Goal: Task Accomplishment & Management: Complete application form

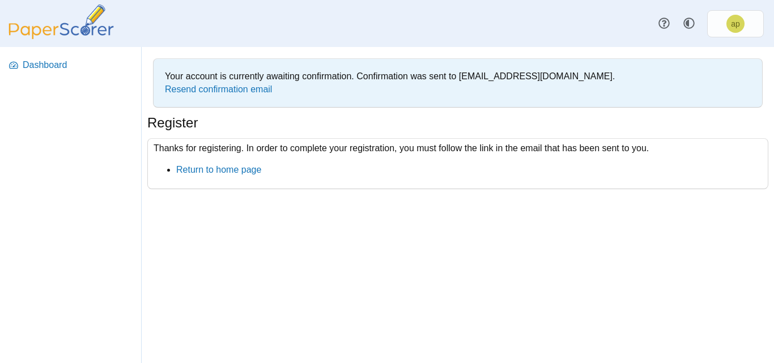
click at [41, 98] on nav "Dashboard" at bounding box center [70, 205] width 141 height 316
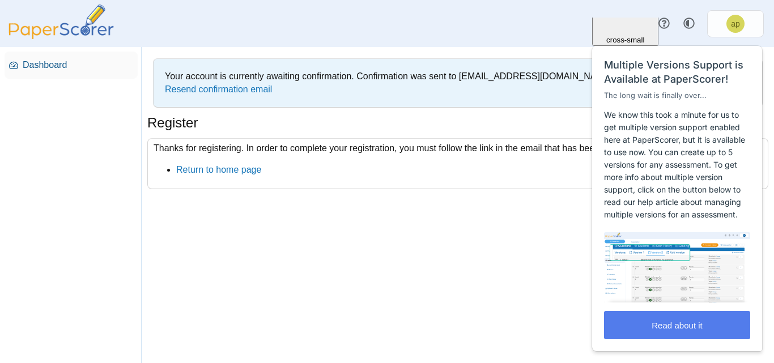
click at [52, 69] on span "Dashboard" at bounding box center [78, 65] width 110 height 12
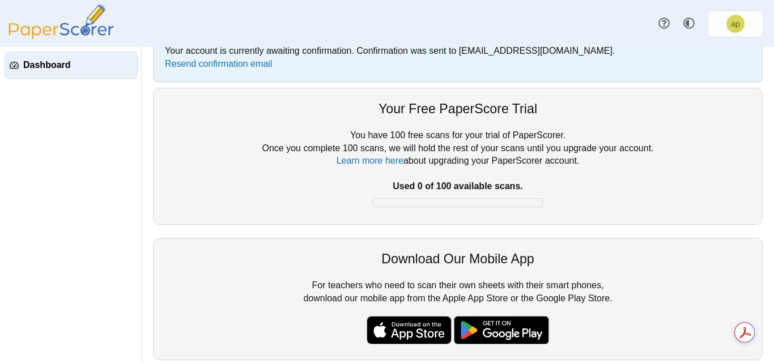
scroll to position [12, 0]
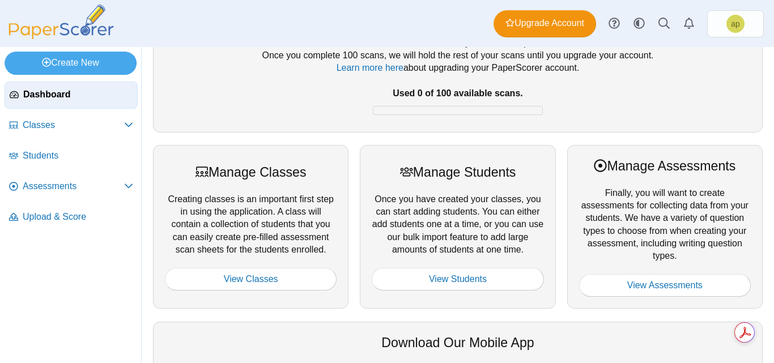
scroll to position [57, 0]
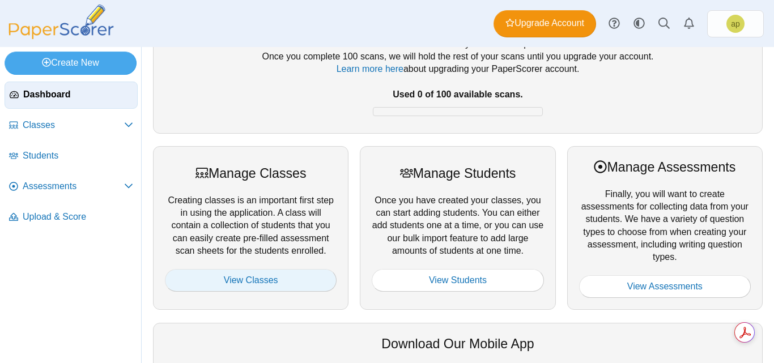
click at [246, 284] on link "View Classes" at bounding box center [251, 280] width 172 height 23
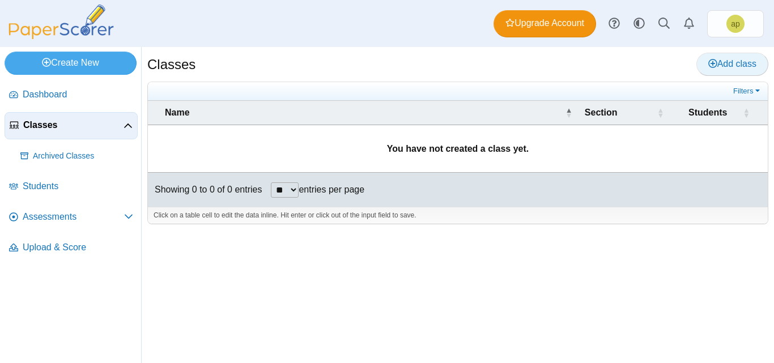
click at [733, 63] on span "Add class" at bounding box center [732, 64] width 48 height 10
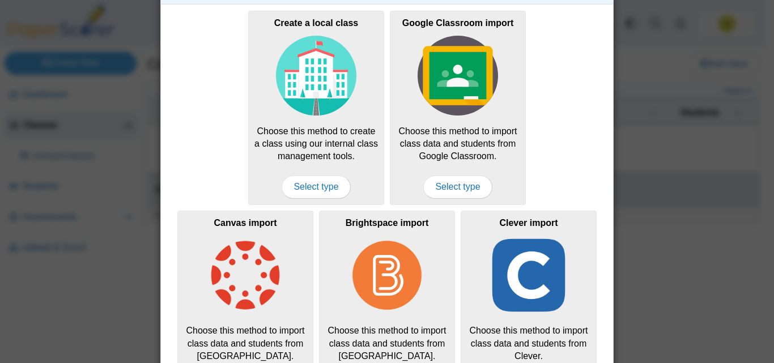
scroll to position [57, 0]
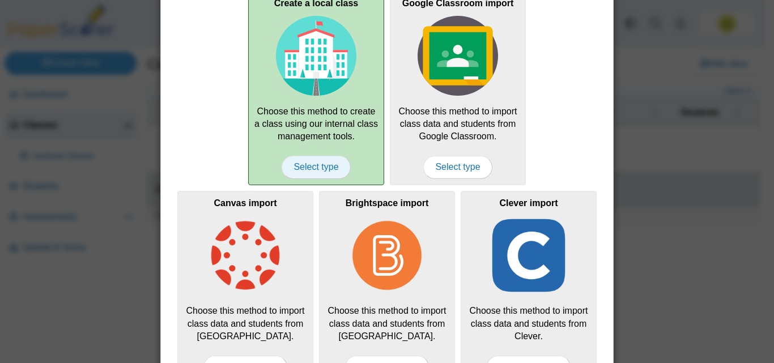
click at [307, 167] on span "Select type" at bounding box center [316, 167] width 69 height 23
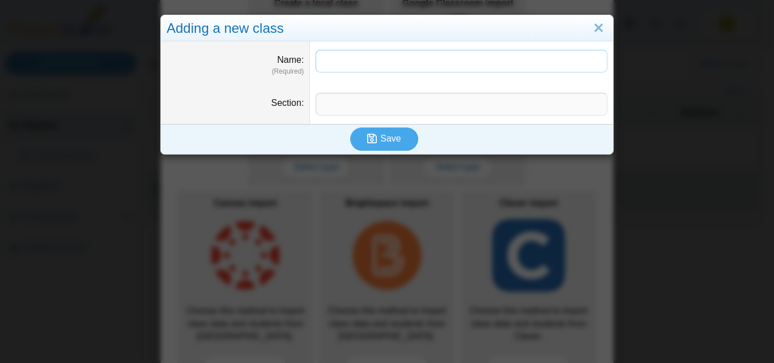
type input "*"
type input "**********"
click at [323, 110] on input "Section" at bounding box center [462, 104] width 292 height 23
type input "*****"
click at [396, 138] on button "Save" at bounding box center [384, 138] width 68 height 23
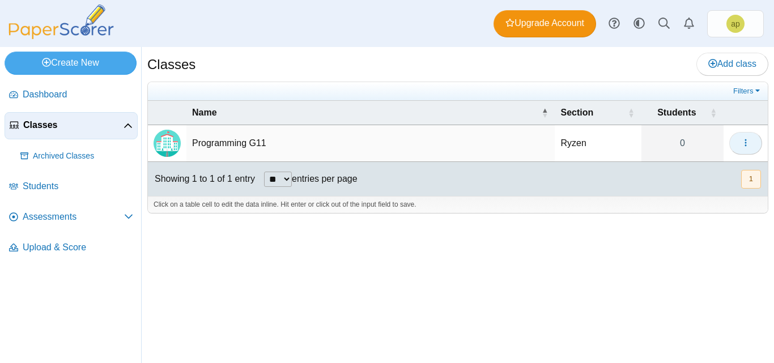
click at [747, 142] on icon "button" at bounding box center [745, 142] width 9 height 9
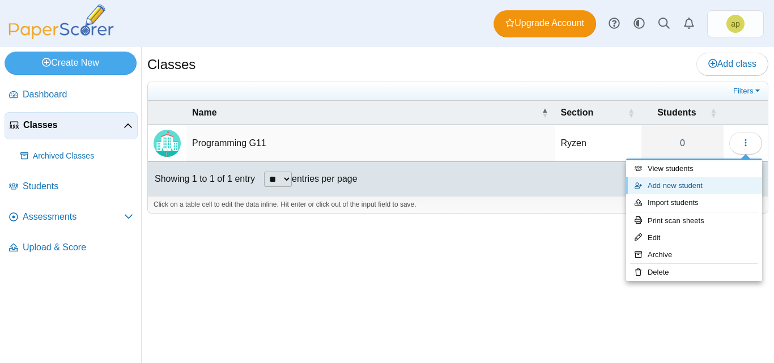
click at [652, 187] on link "Add new student" at bounding box center [694, 185] width 136 height 17
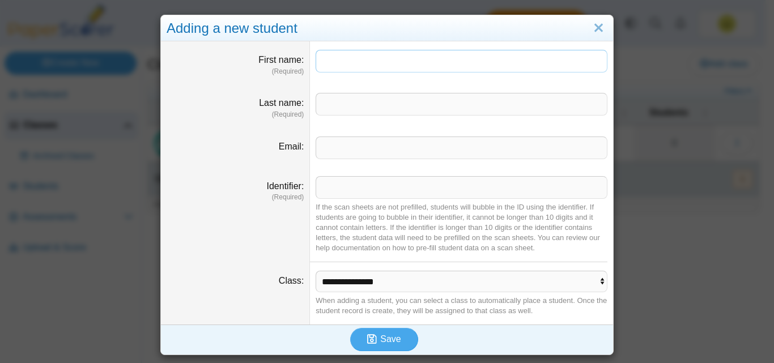
click at [348, 63] on input "First name" at bounding box center [462, 61] width 292 height 23
click at [384, 65] on input "First name" at bounding box center [462, 61] width 292 height 23
type input "******"
type input "*******"
click at [357, 193] on input "Identifier" at bounding box center [462, 187] width 292 height 23
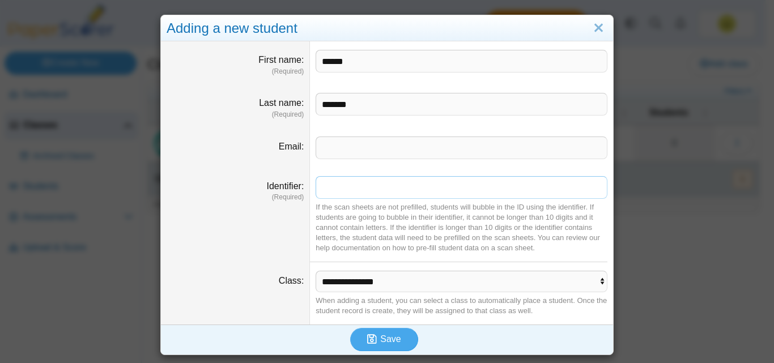
click at [386, 188] on input "Identifier" at bounding box center [462, 187] width 292 height 23
type input "********"
click at [393, 341] on span "Save" at bounding box center [390, 339] width 20 height 10
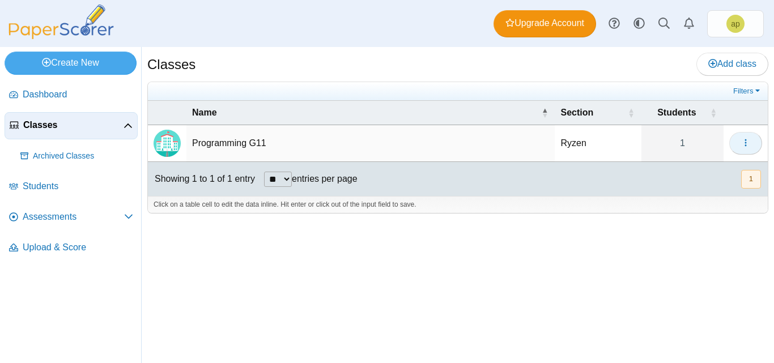
click at [748, 144] on icon "button" at bounding box center [745, 142] width 9 height 9
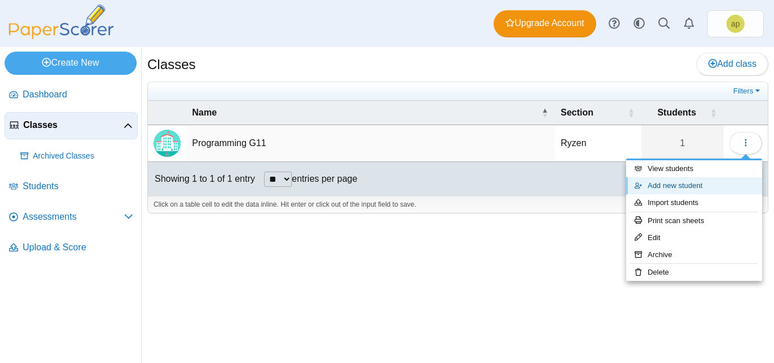
click at [690, 188] on link "Add new student" at bounding box center [694, 185] width 136 height 17
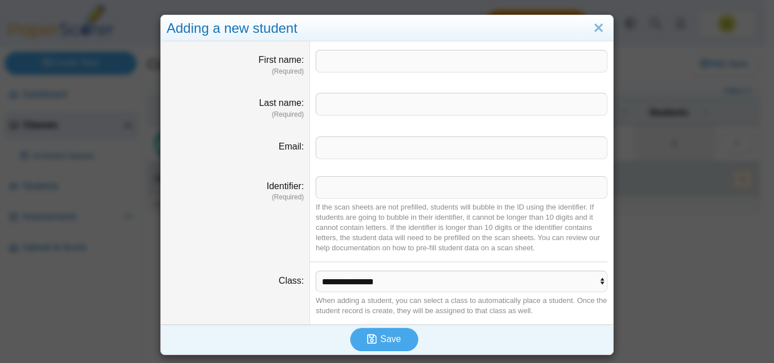
type input "*"
type input "******"
type input "********"
click at [394, 339] on span "Save" at bounding box center [390, 339] width 20 height 10
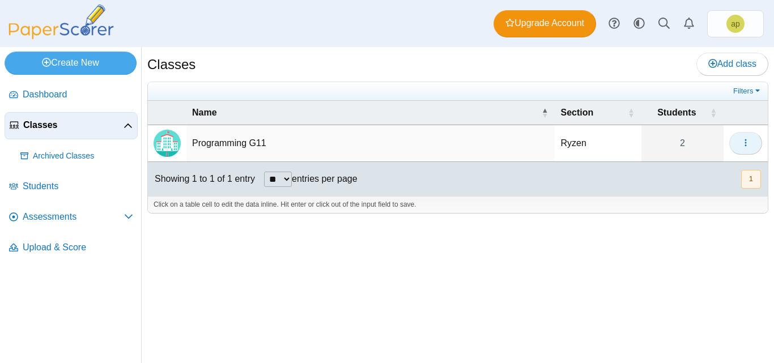
click at [745, 143] on use "button" at bounding box center [745, 142] width 2 height 7
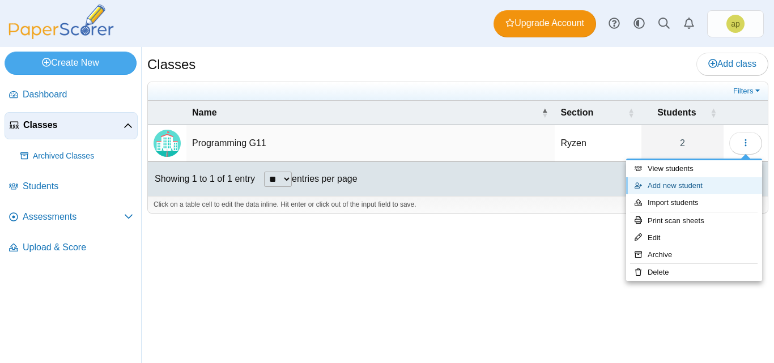
click at [675, 182] on link "Add new student" at bounding box center [694, 185] width 136 height 17
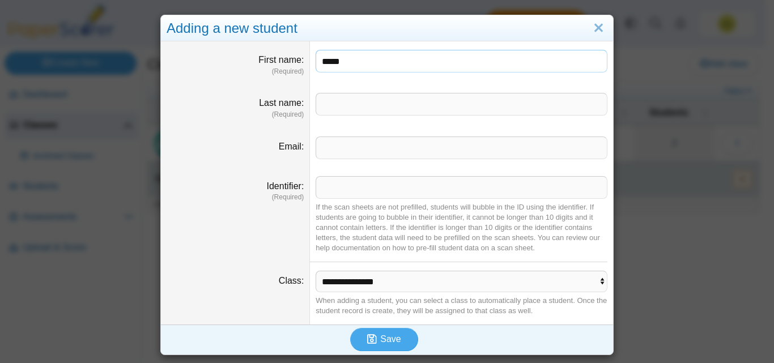
type input "*****"
type input "**********"
type input "********"
click at [384, 336] on span "Save" at bounding box center [390, 339] width 20 height 10
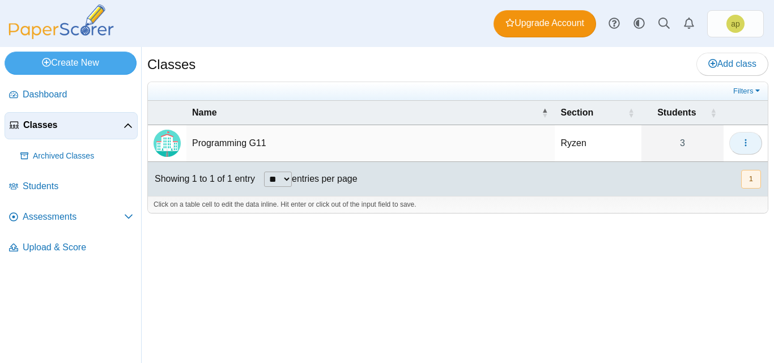
click at [747, 146] on icon "button" at bounding box center [745, 142] width 9 height 9
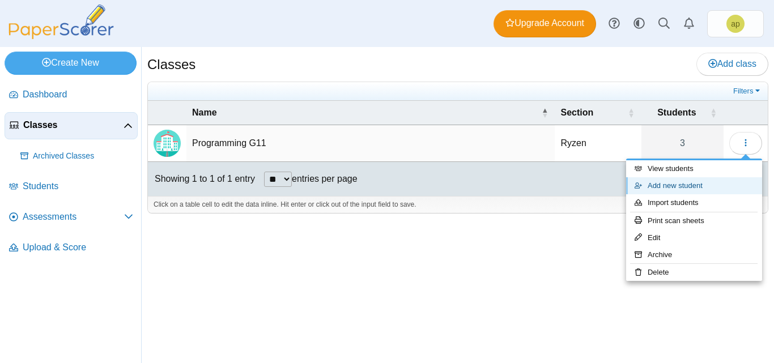
click at [680, 186] on link "Add new student" at bounding box center [694, 185] width 136 height 17
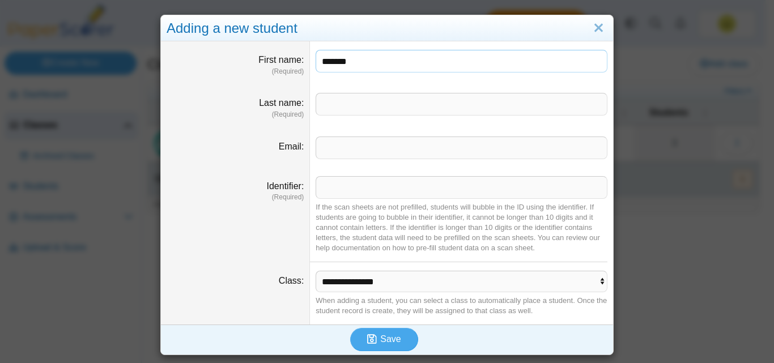
type input "*******"
type input "******"
click at [357, 185] on input "Identifier" at bounding box center [462, 187] width 292 height 23
type input "********"
click at [389, 339] on span "Save" at bounding box center [390, 339] width 20 height 10
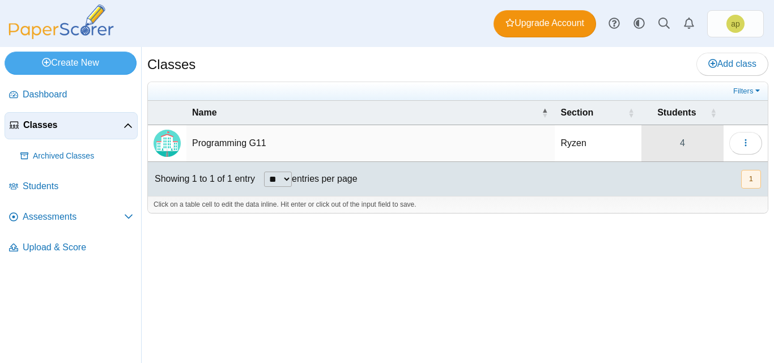
click at [684, 143] on link "4" at bounding box center [682, 143] width 82 height 36
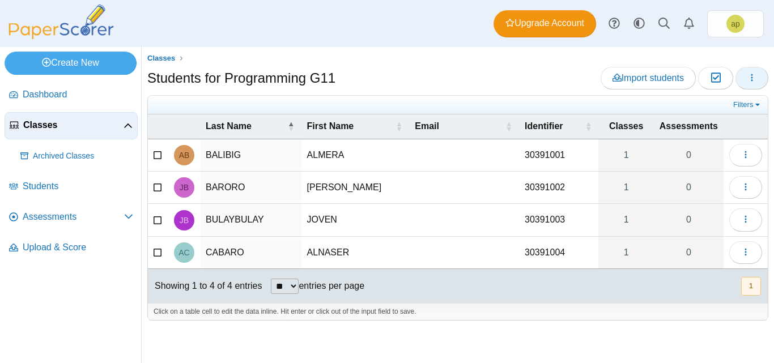
click at [749, 82] on icon "button" at bounding box center [751, 77] width 9 height 9
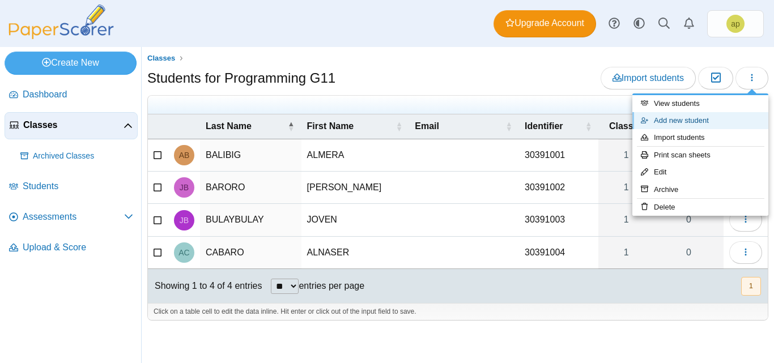
click at [683, 126] on link "Add new student" at bounding box center [700, 120] width 136 height 17
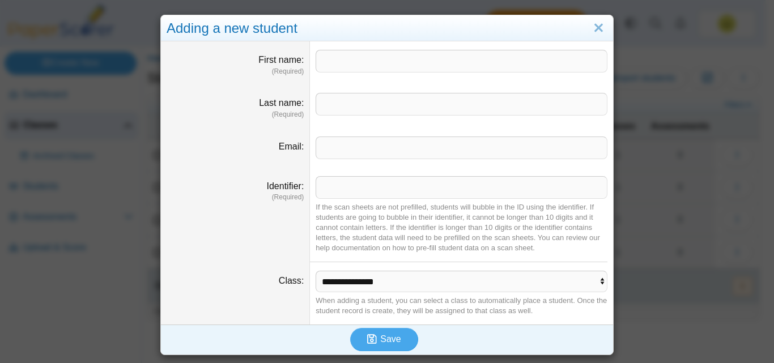
click at [340, 67] on input "First name" at bounding box center [462, 61] width 292 height 23
type input "******"
type input "*******"
click at [350, 192] on input "Identifier" at bounding box center [462, 187] width 292 height 23
type input "********"
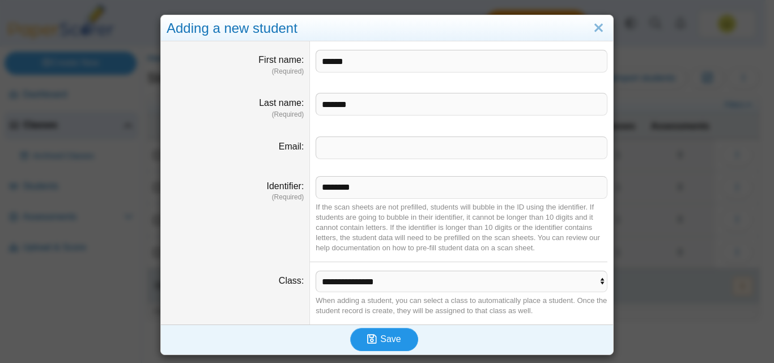
click at [383, 343] on span "Save" at bounding box center [390, 339] width 20 height 10
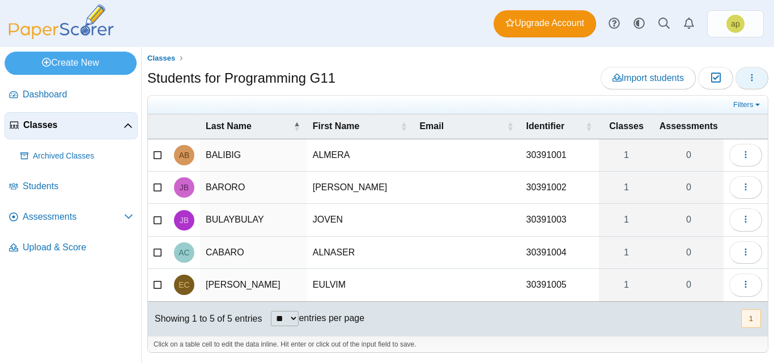
click at [748, 78] on button "button" at bounding box center [751, 78] width 33 height 23
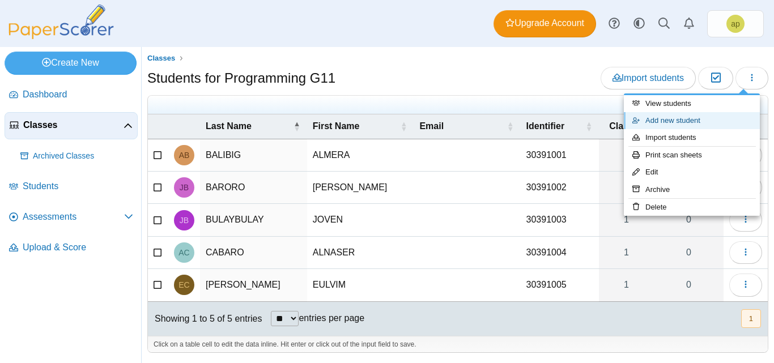
click at [681, 126] on link "Add new student" at bounding box center [692, 120] width 136 height 17
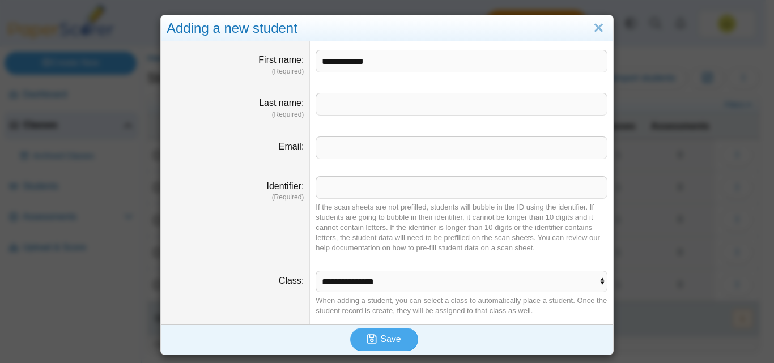
type input "**********"
type input "*********"
type input "********"
click at [382, 339] on span "Save" at bounding box center [390, 339] width 20 height 10
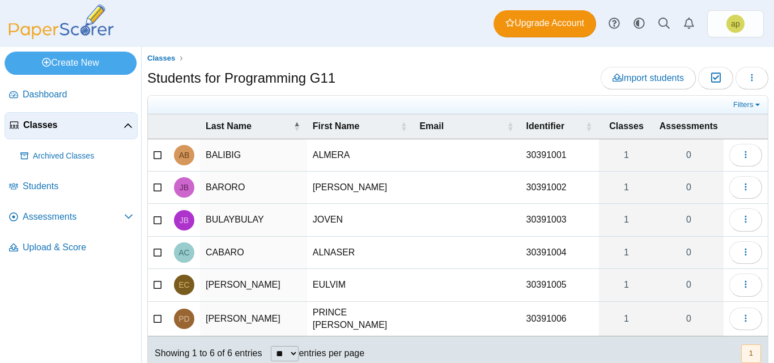
click at [514, 76] on div "Students for Programming G11 Import students Moderation 0 Loading…" at bounding box center [457, 79] width 621 height 25
click at [56, 97] on span "Dashboard" at bounding box center [78, 94] width 110 height 12
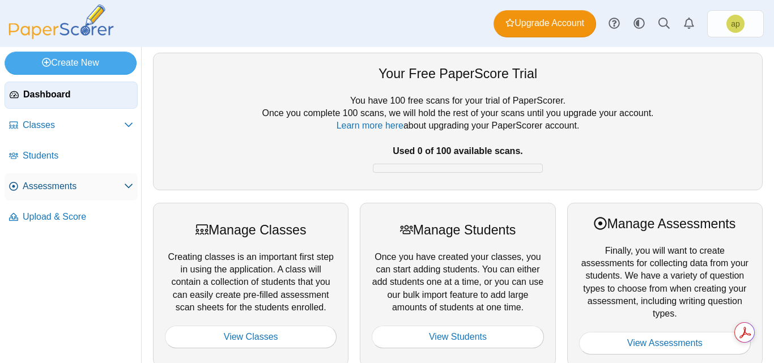
click at [116, 188] on span "Assessments" at bounding box center [73, 186] width 101 height 12
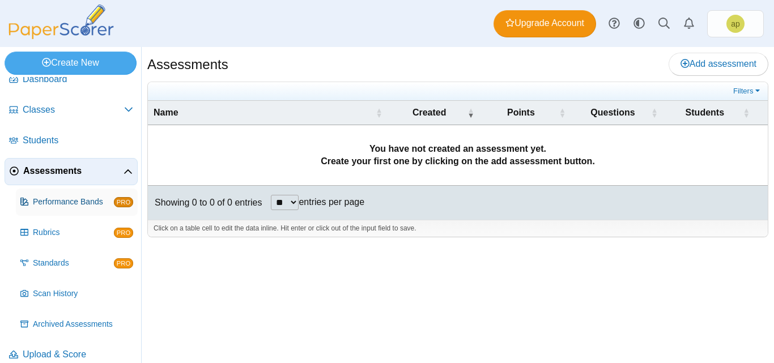
scroll to position [28, 0]
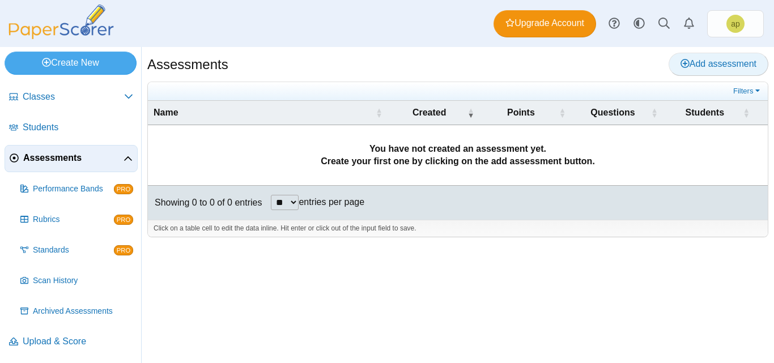
click at [706, 67] on span "Add assessment" at bounding box center [718, 64] width 76 height 10
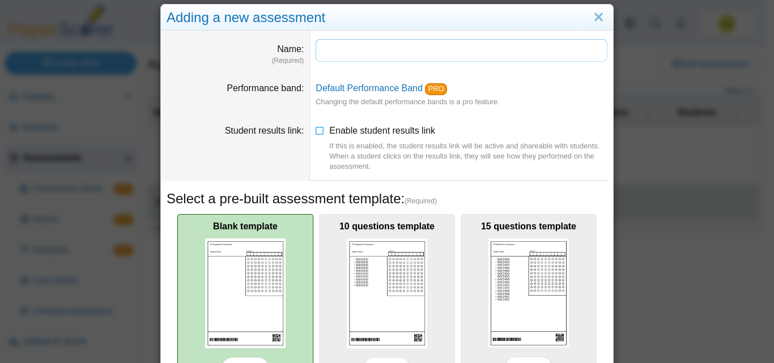
scroll to position [0, 0]
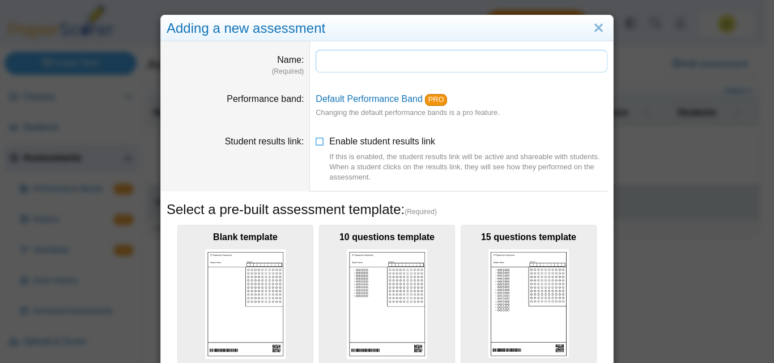
click at [325, 57] on input "Name" at bounding box center [462, 61] width 292 height 23
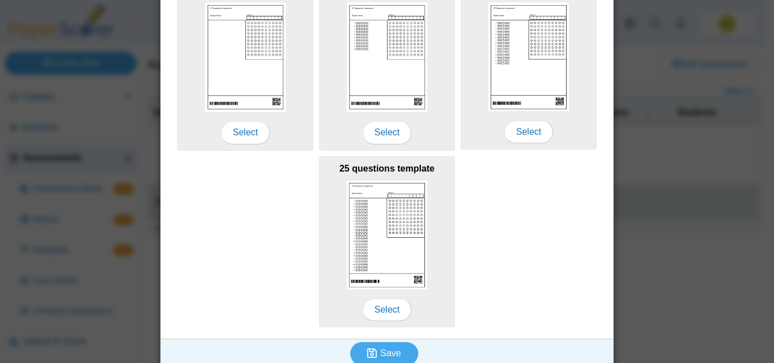
scroll to position [258, 0]
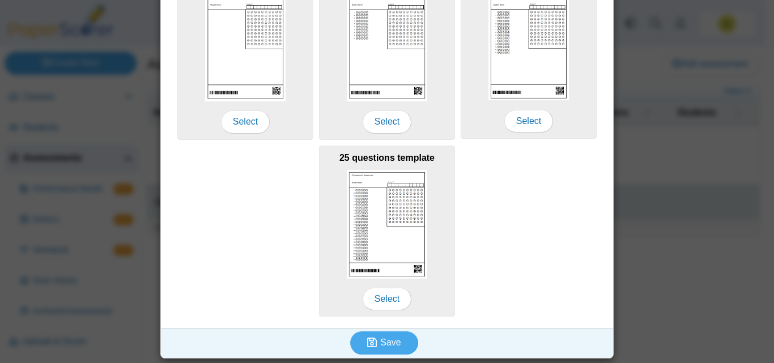
type input "********"
click at [484, 254] on div "Blank template Select 10 questions template Select 15 questions template Select…" at bounding box center [387, 141] width 441 height 355
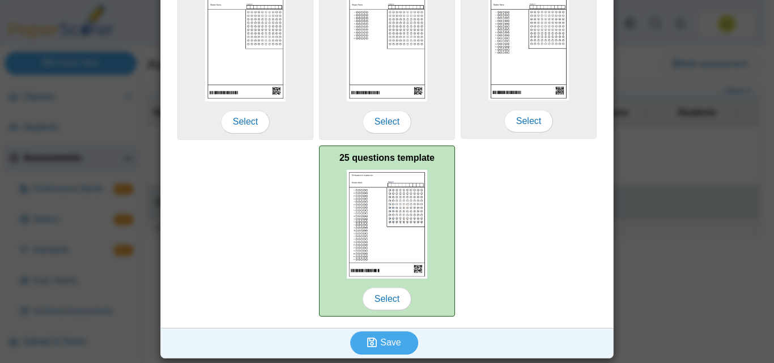
click at [386, 233] on img at bounding box center [387, 224] width 80 height 109
click at [394, 303] on span "Select" at bounding box center [387, 299] width 49 height 23
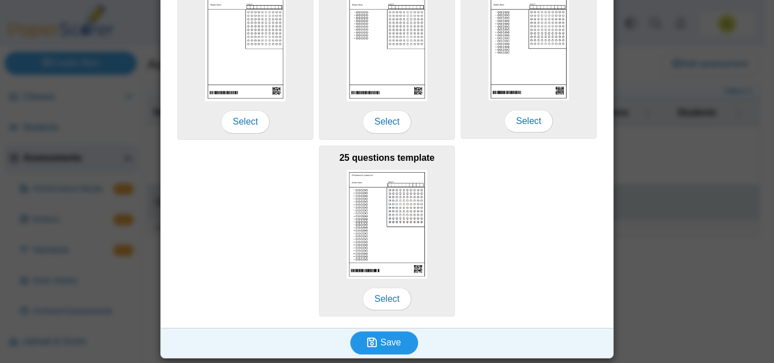
click at [374, 342] on icon "submit" at bounding box center [373, 342] width 13 height 12
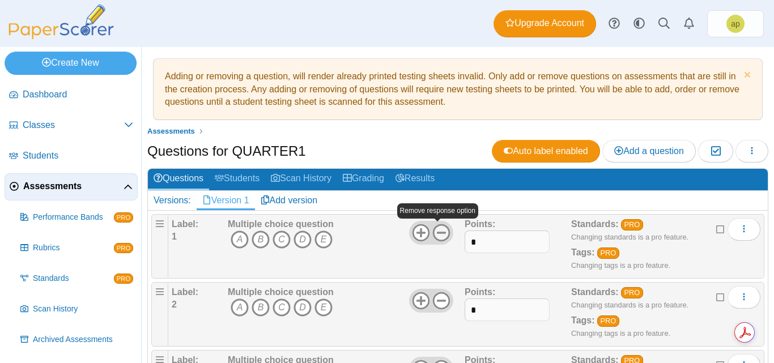
click at [439, 239] on icon at bounding box center [441, 233] width 18 height 18
click at [440, 299] on icon at bounding box center [441, 301] width 18 height 18
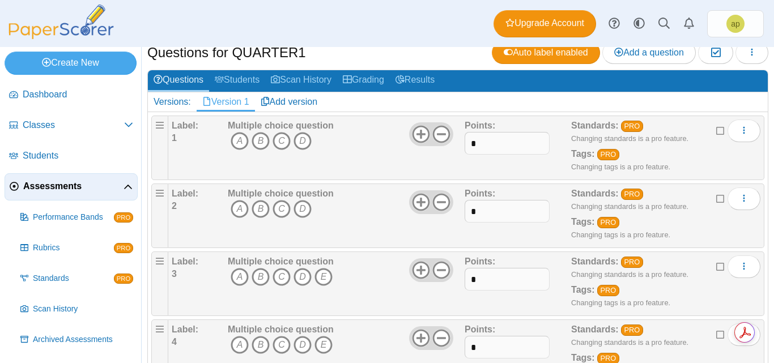
scroll to position [113, 0]
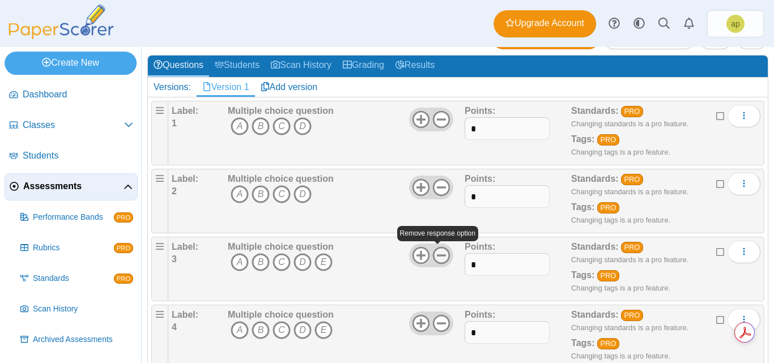
click at [440, 258] on icon at bounding box center [441, 255] width 18 height 18
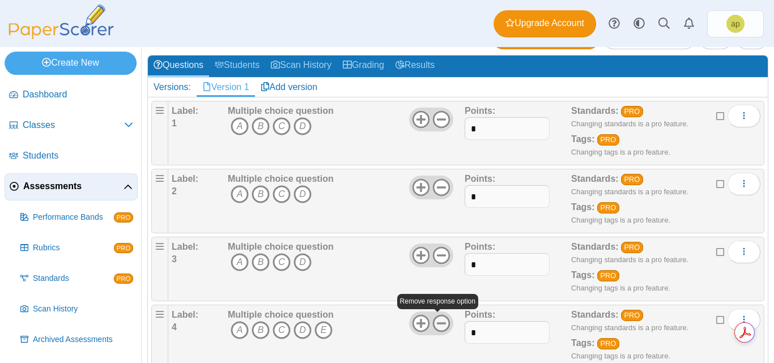
click at [441, 327] on icon at bounding box center [441, 323] width 18 height 18
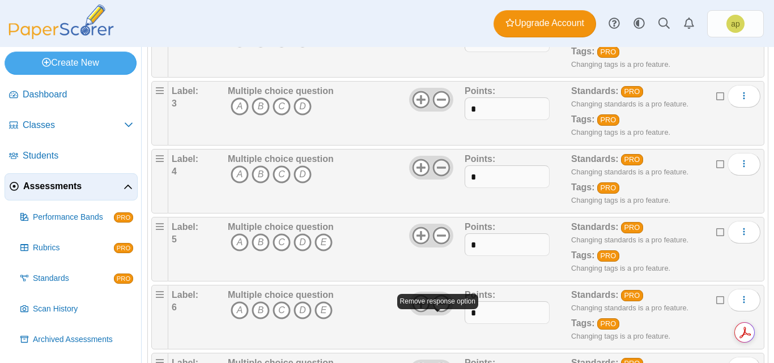
scroll to position [283, 0]
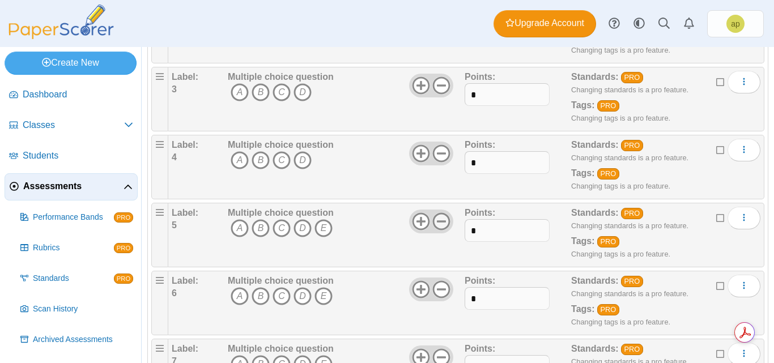
click at [437, 228] on use at bounding box center [442, 222] width 18 height 18
click at [439, 289] on use at bounding box center [442, 290] width 18 height 18
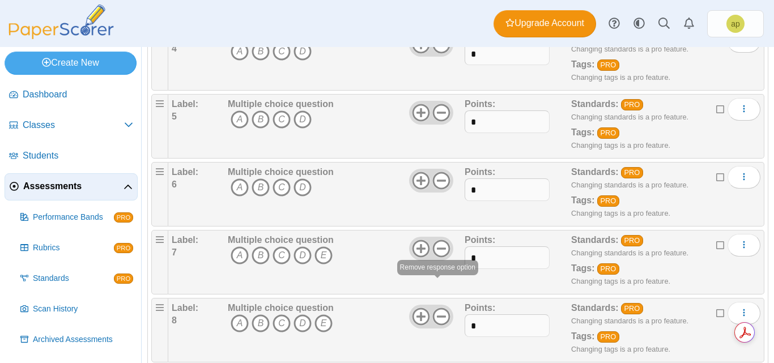
scroll to position [397, 0]
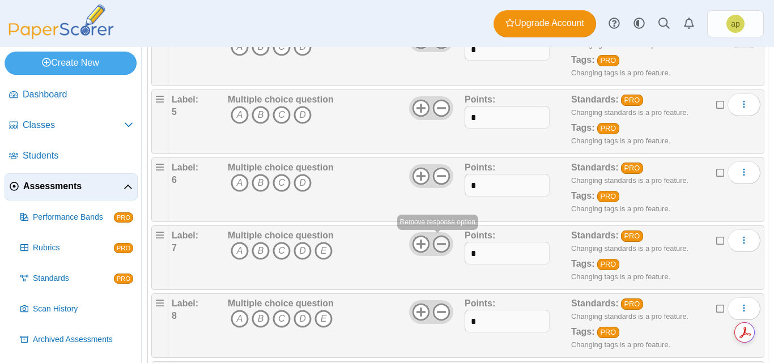
click at [437, 246] on icon at bounding box center [441, 244] width 18 height 18
click at [441, 312] on use at bounding box center [442, 313] width 18 height 18
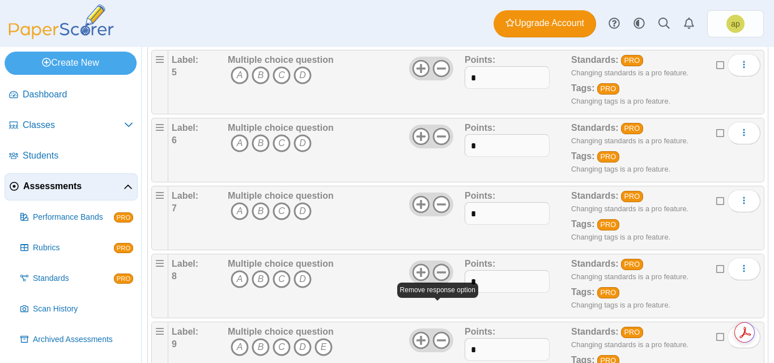
scroll to position [510, 0]
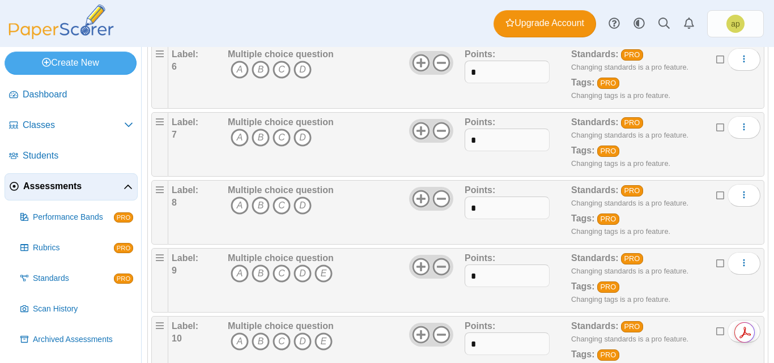
click at [436, 270] on icon at bounding box center [441, 267] width 18 height 18
click at [442, 332] on icon at bounding box center [441, 335] width 18 height 18
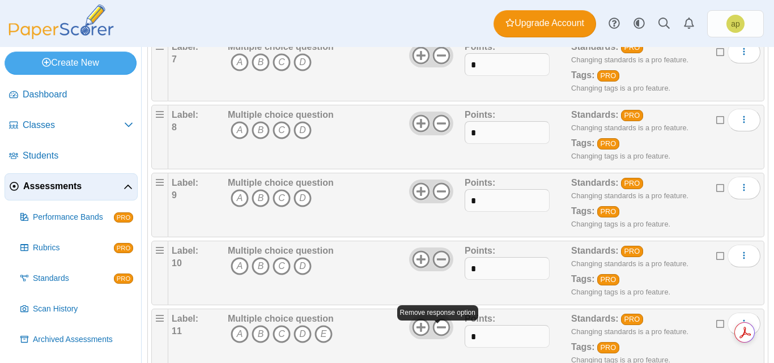
scroll to position [680, 0]
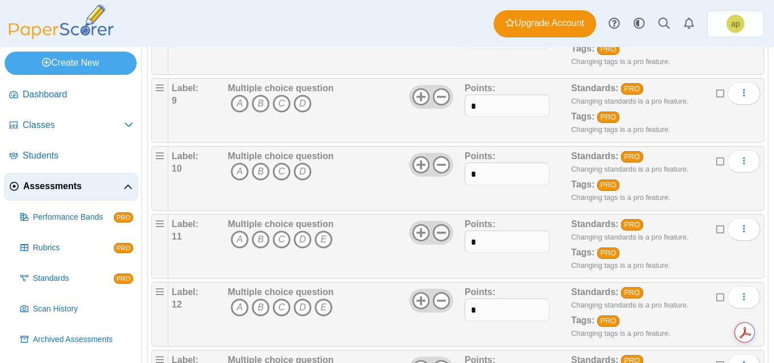
click at [439, 232] on use at bounding box center [442, 233] width 18 height 18
click at [441, 299] on icon at bounding box center [441, 301] width 18 height 18
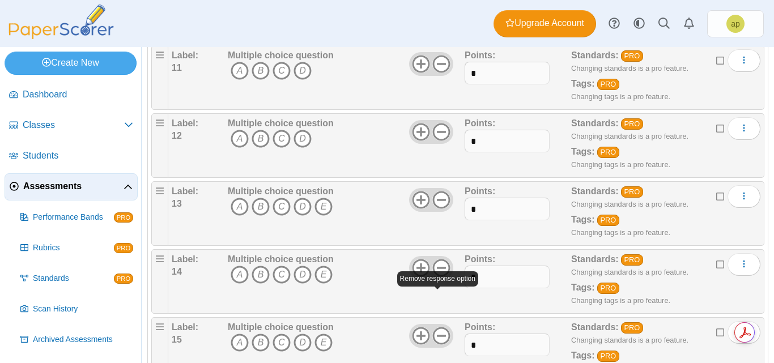
scroll to position [850, 0]
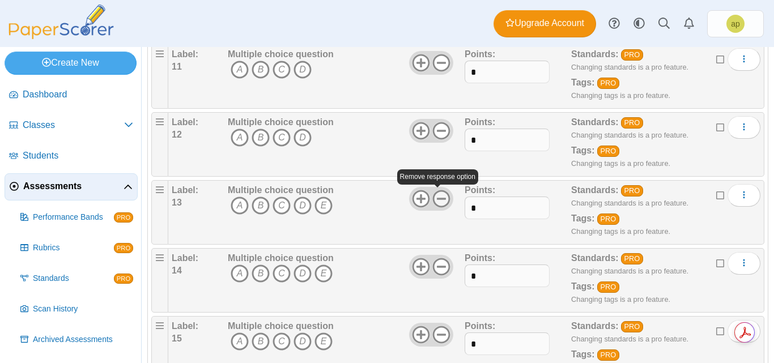
click at [441, 199] on icon at bounding box center [441, 199] width 18 height 18
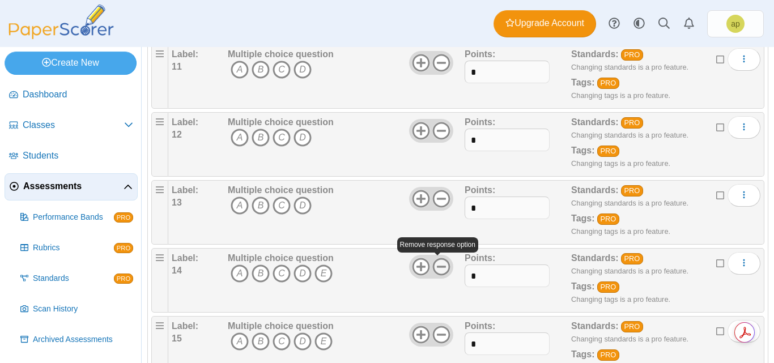
click at [437, 266] on use at bounding box center [442, 267] width 18 height 18
click at [440, 331] on icon at bounding box center [441, 335] width 18 height 18
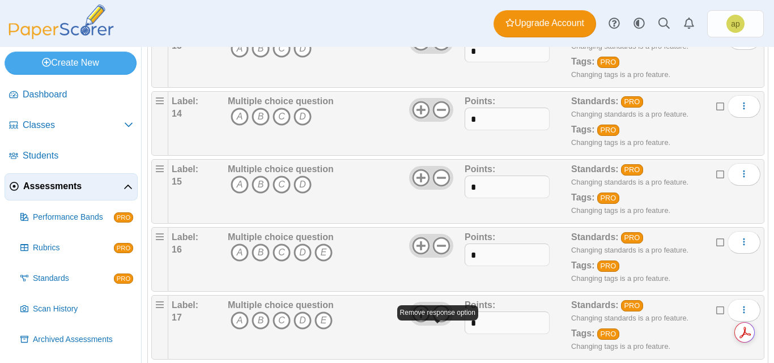
scroll to position [1020, 0]
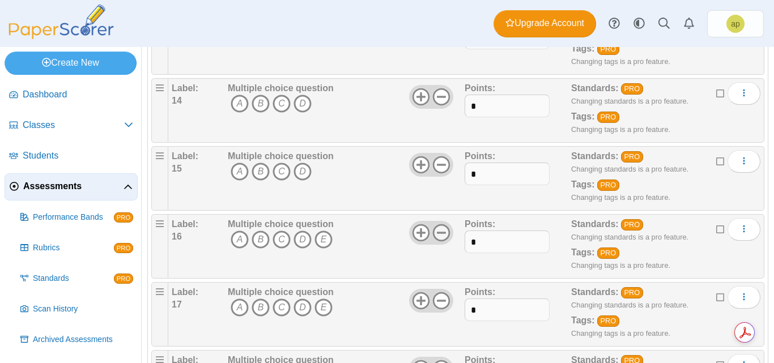
click at [440, 237] on icon at bounding box center [441, 233] width 18 height 18
click at [442, 306] on use at bounding box center [442, 301] width 18 height 18
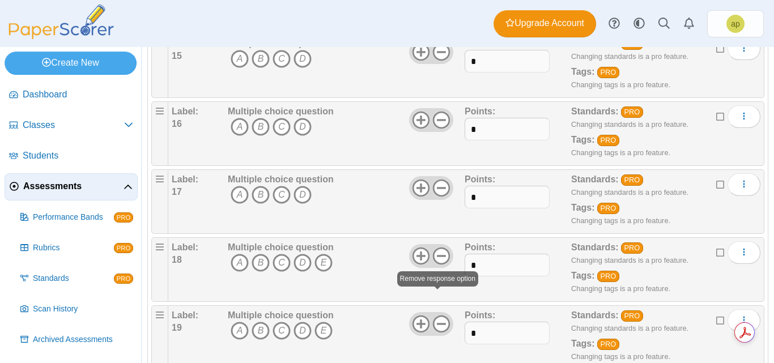
scroll to position [1133, 0]
click at [438, 261] on icon at bounding box center [441, 255] width 18 height 18
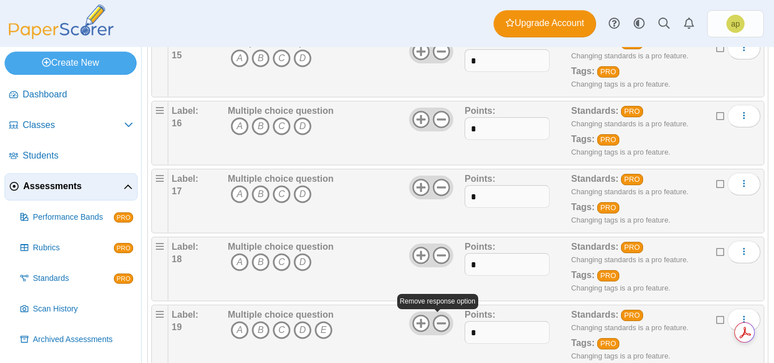
click at [440, 322] on icon at bounding box center [441, 323] width 18 height 18
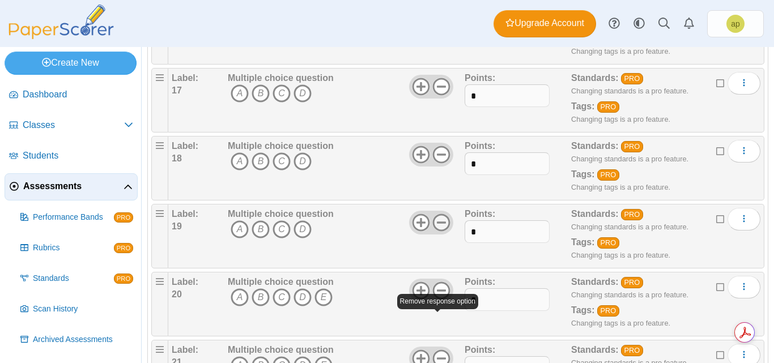
scroll to position [1246, 0]
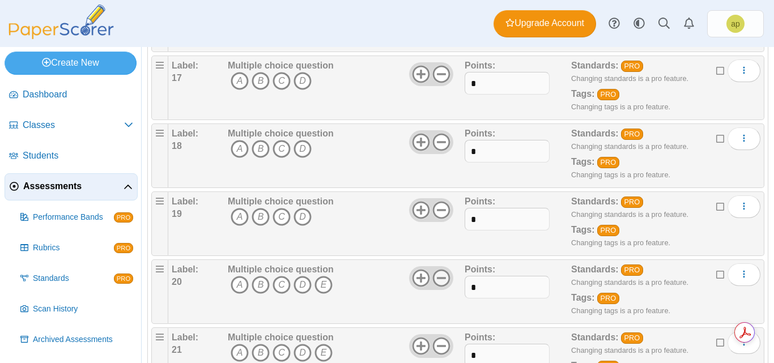
click at [434, 279] on icon at bounding box center [441, 278] width 18 height 18
click at [443, 342] on use at bounding box center [442, 347] width 18 height 18
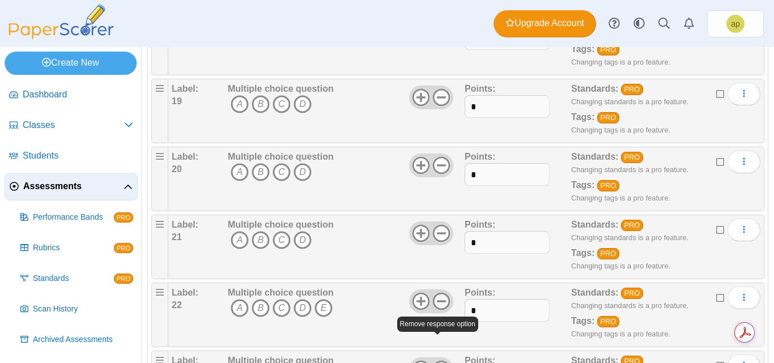
scroll to position [1360, 0]
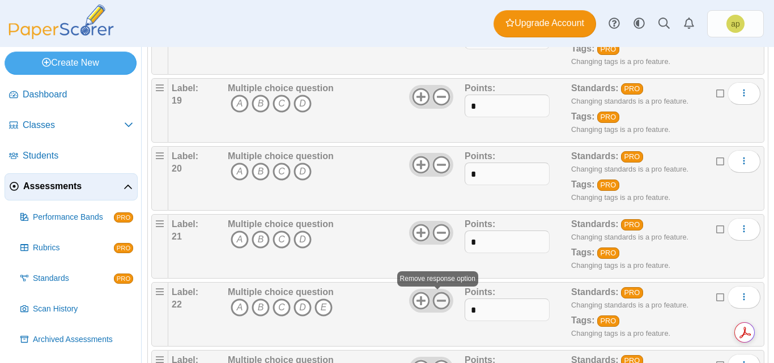
click at [444, 304] on use at bounding box center [442, 301] width 18 height 18
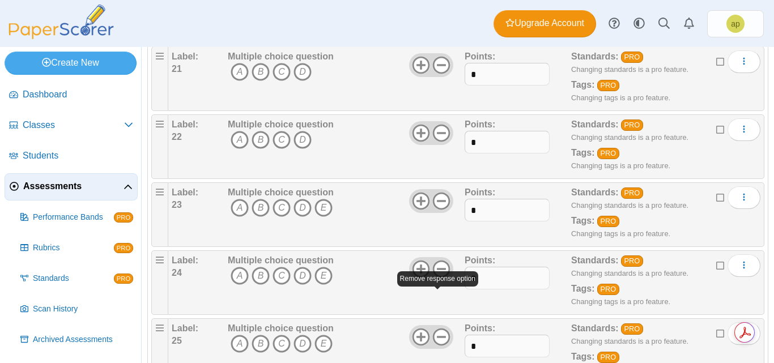
scroll to position [1529, 0]
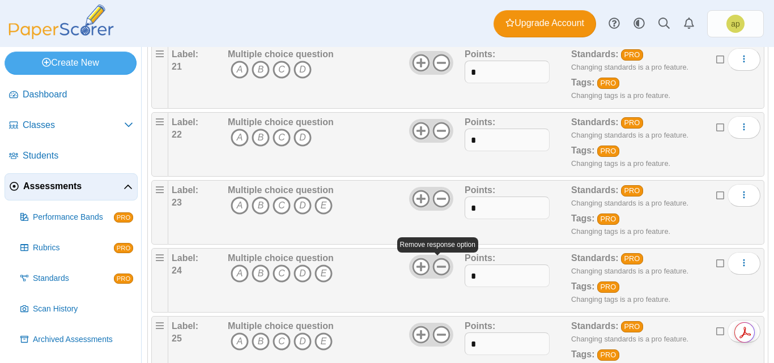
click at [441, 266] on use at bounding box center [442, 267] width 18 height 18
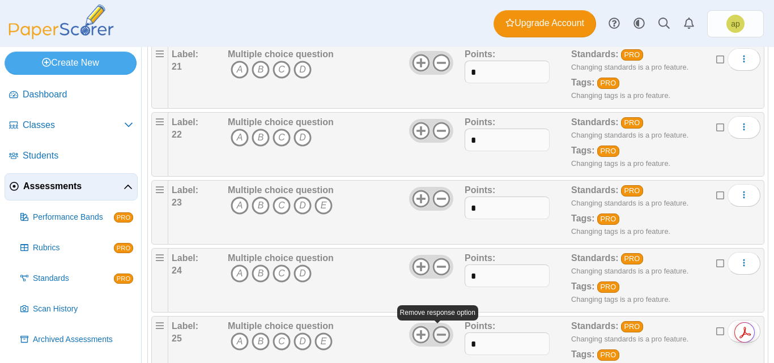
click at [437, 330] on icon at bounding box center [441, 335] width 18 height 18
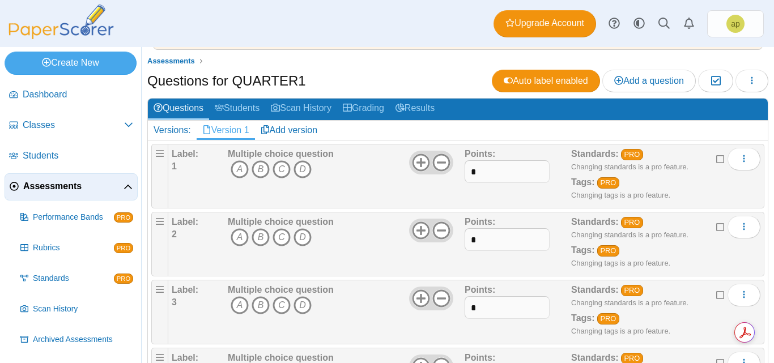
scroll to position [0, 0]
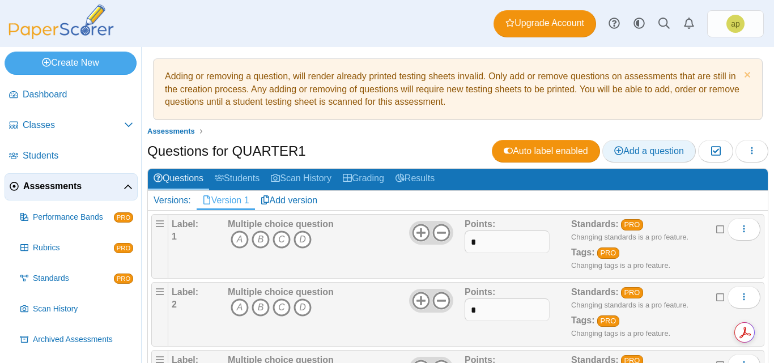
click at [634, 155] on span "Add a question" at bounding box center [649, 151] width 70 height 10
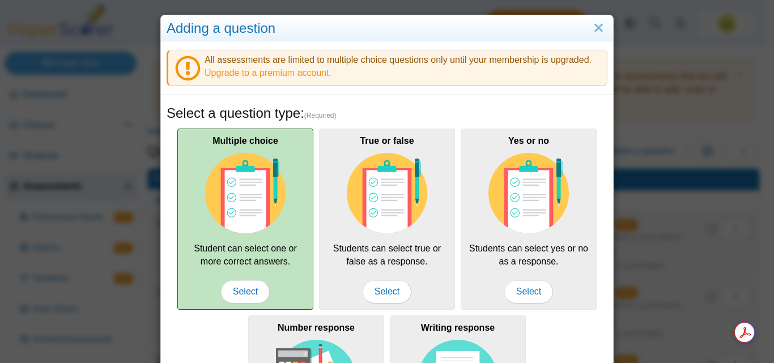
click at [249, 229] on img at bounding box center [245, 193] width 80 height 80
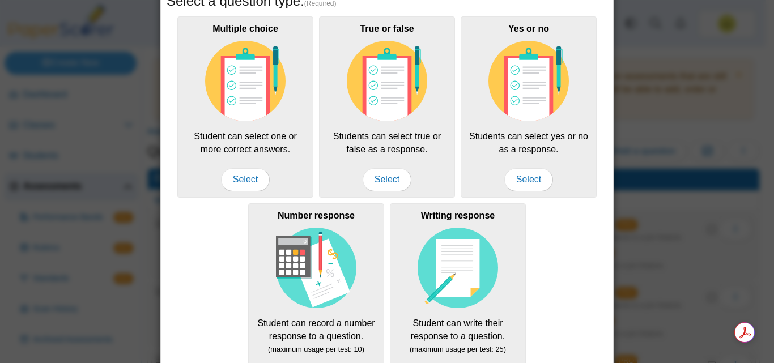
scroll to position [113, 0]
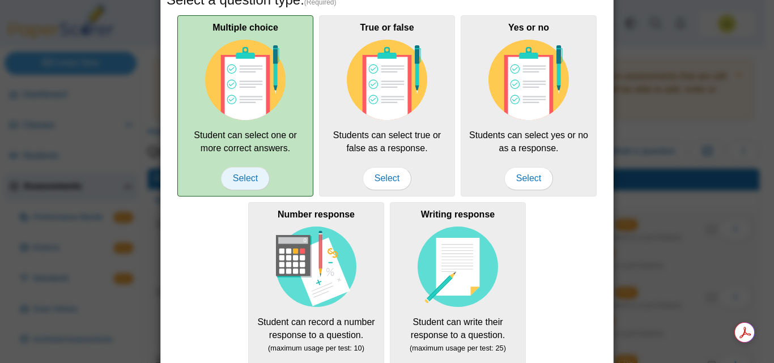
click at [242, 177] on span "Select" at bounding box center [245, 178] width 49 height 23
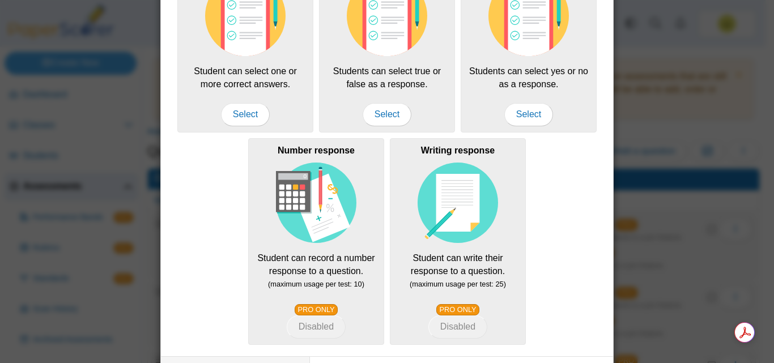
scroll to position [269, 0]
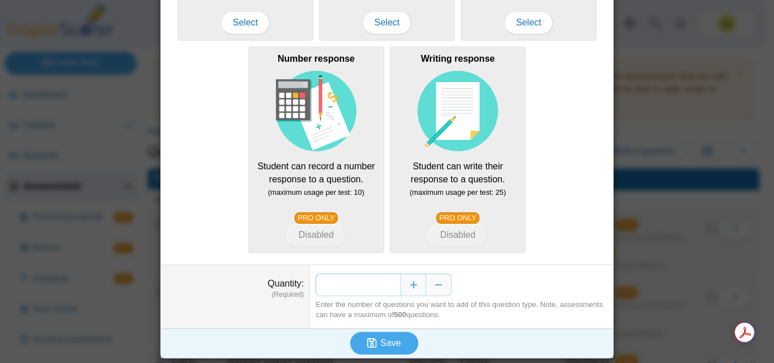
click at [390, 285] on input "*" at bounding box center [358, 285] width 85 height 23
type input "**"
click at [386, 343] on span "Save" at bounding box center [390, 343] width 20 height 10
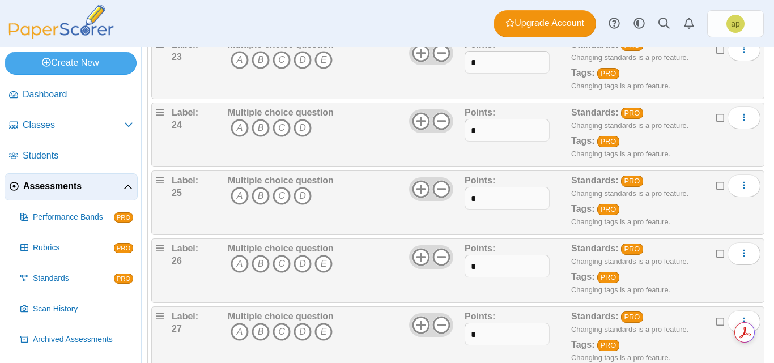
scroll to position [1813, 0]
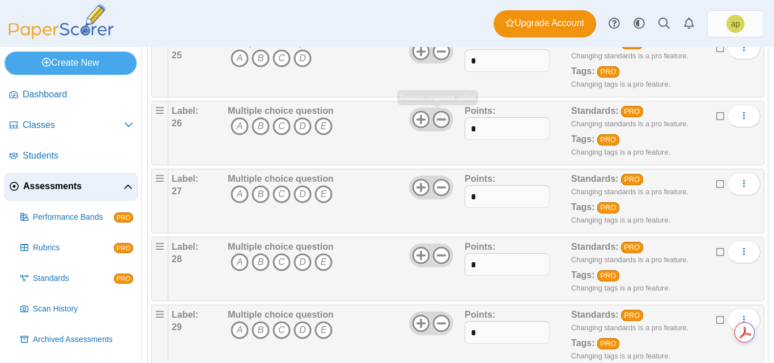
click at [438, 122] on icon at bounding box center [441, 119] width 18 height 18
click at [434, 190] on icon at bounding box center [441, 187] width 18 height 18
click at [436, 254] on use at bounding box center [442, 256] width 18 height 18
click at [438, 327] on icon at bounding box center [441, 323] width 18 height 18
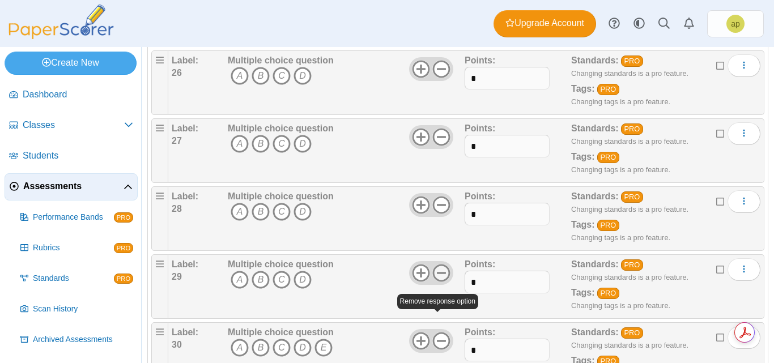
scroll to position [1983, 0]
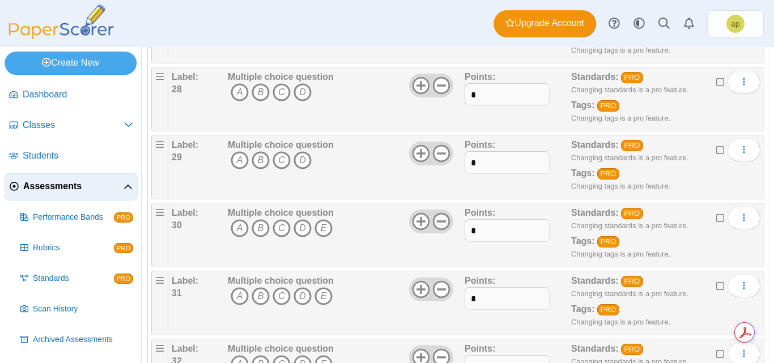
click at [437, 221] on use at bounding box center [442, 222] width 18 height 18
click at [437, 293] on icon at bounding box center [441, 289] width 18 height 18
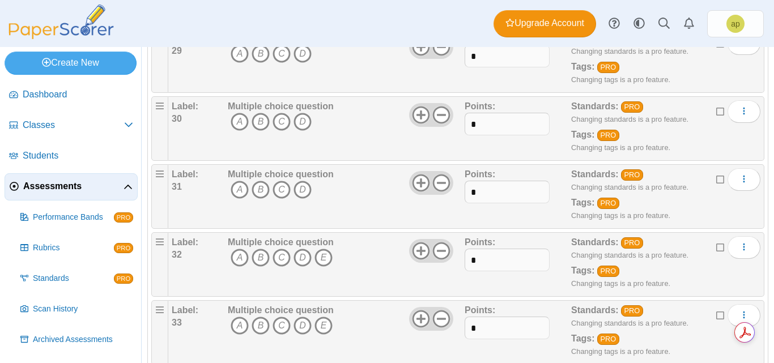
scroll to position [2096, 0]
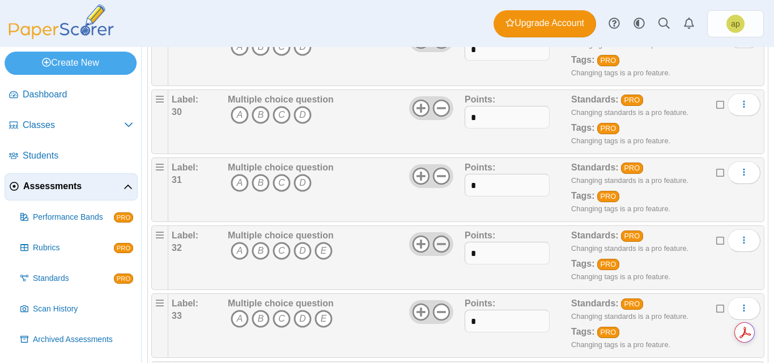
click at [436, 240] on icon at bounding box center [441, 244] width 18 height 18
click at [445, 314] on use at bounding box center [442, 313] width 18 height 18
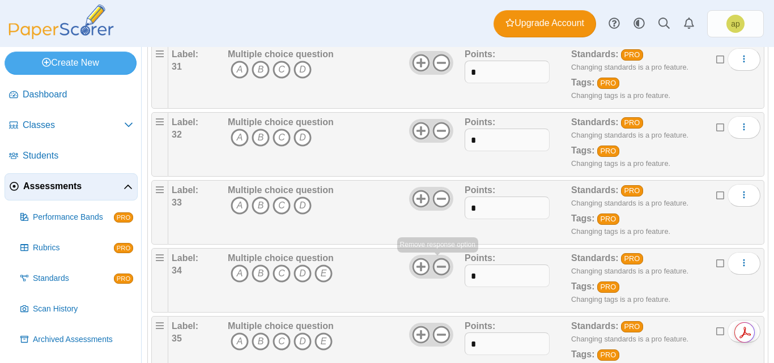
click at [438, 269] on icon at bounding box center [441, 267] width 18 height 18
click at [437, 329] on icon at bounding box center [441, 335] width 18 height 18
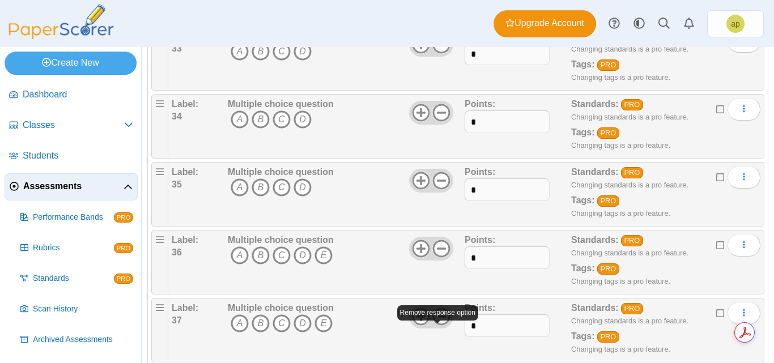
scroll to position [2379, 0]
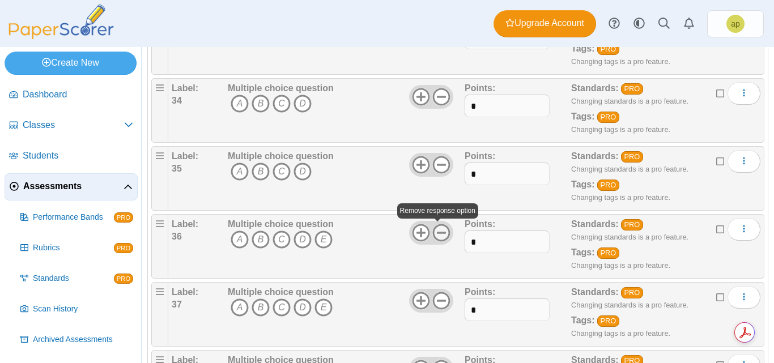
click at [438, 237] on icon at bounding box center [441, 233] width 18 height 18
click at [436, 308] on use at bounding box center [442, 301] width 18 height 18
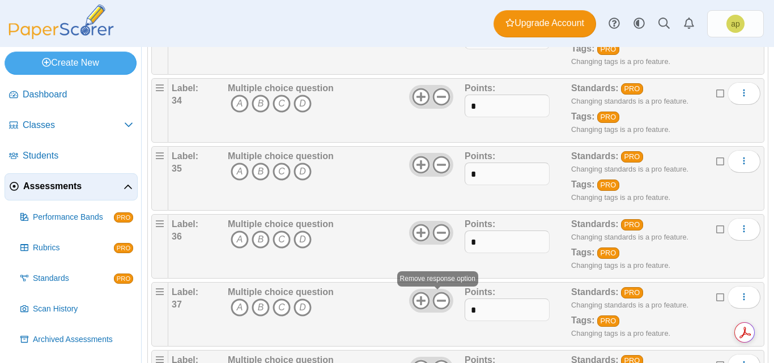
scroll to position [2492, 0]
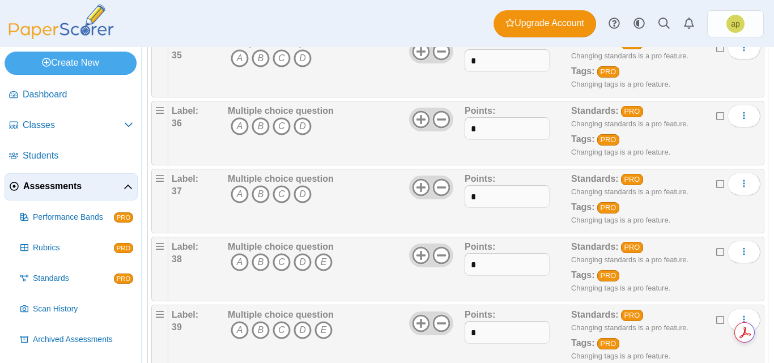
drag, startPoint x: 437, startPoint y: 253, endPoint x: 440, endPoint y: 270, distance: 17.2
click at [438, 252] on icon at bounding box center [441, 255] width 18 height 18
click at [444, 321] on icon at bounding box center [441, 323] width 18 height 18
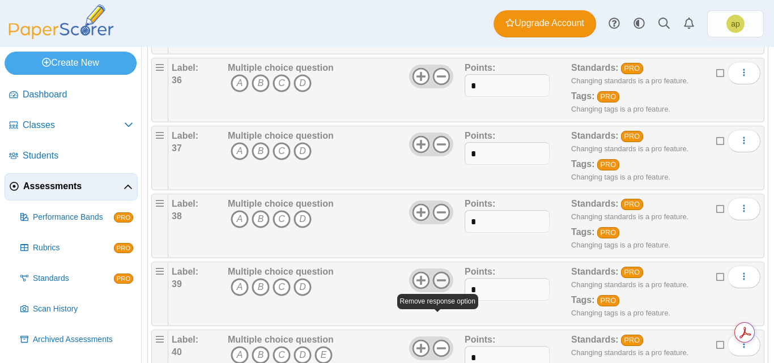
scroll to position [2606, 0]
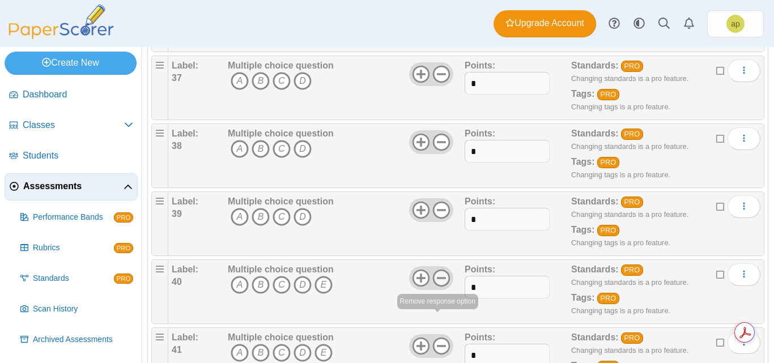
click at [441, 278] on use at bounding box center [442, 279] width 18 height 18
click at [439, 343] on icon at bounding box center [441, 346] width 18 height 18
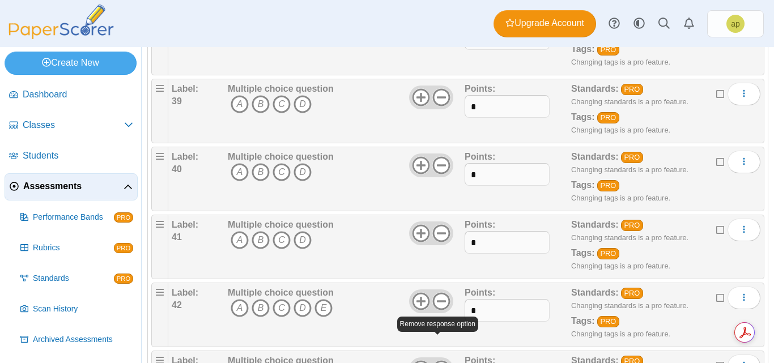
scroll to position [2719, 0]
click at [437, 301] on use at bounding box center [442, 301] width 18 height 18
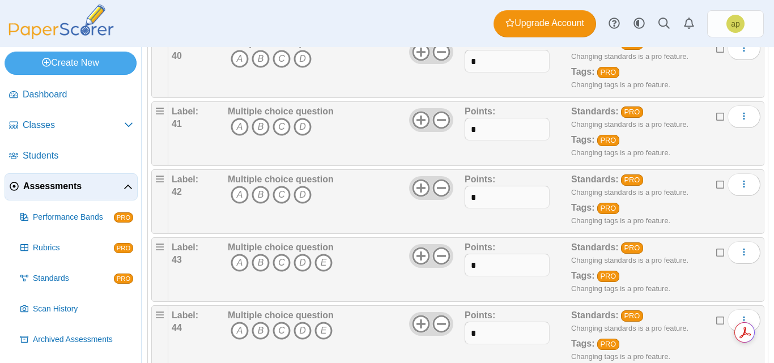
scroll to position [2832, 0]
click at [442, 253] on icon at bounding box center [441, 255] width 18 height 18
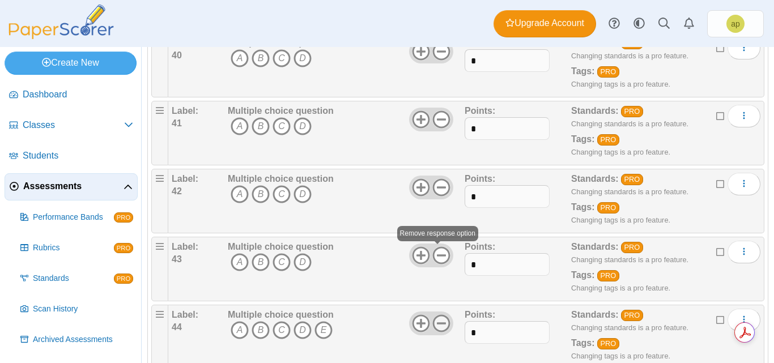
click at [440, 325] on icon at bounding box center [441, 323] width 18 height 18
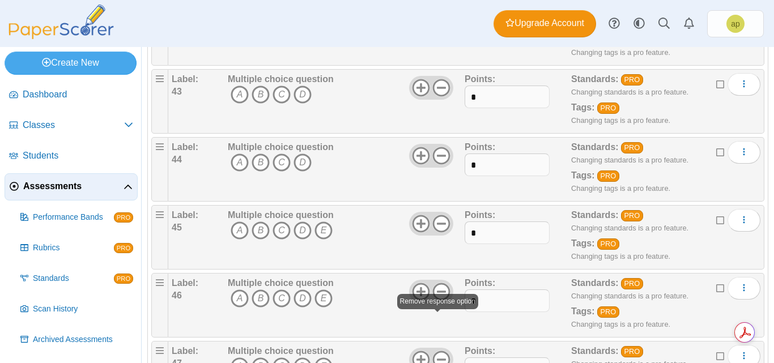
scroll to position [3002, 0]
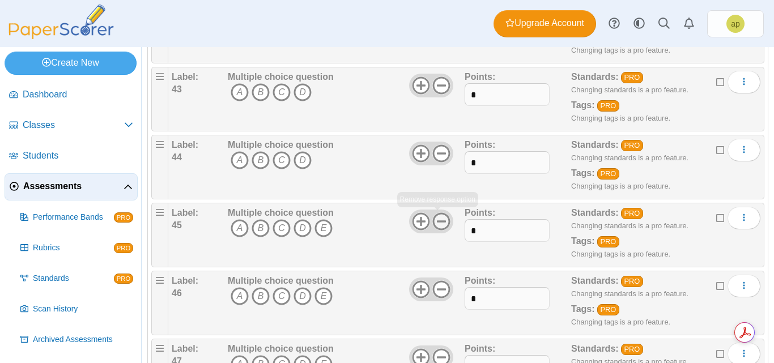
click at [442, 221] on icon at bounding box center [441, 221] width 18 height 18
click at [438, 287] on icon at bounding box center [441, 289] width 18 height 18
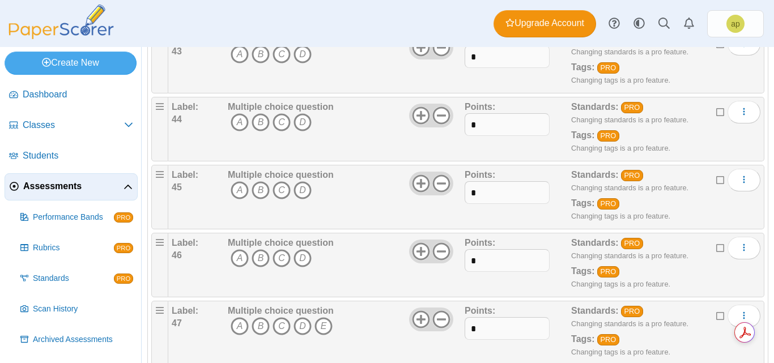
scroll to position [3172, 0]
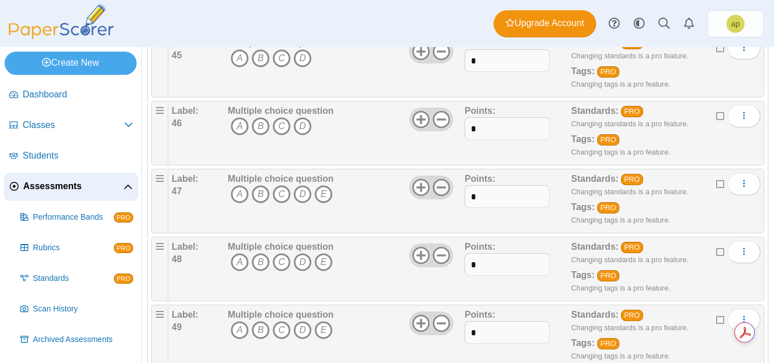
click at [441, 192] on icon at bounding box center [441, 187] width 18 height 18
click at [441, 256] on icon at bounding box center [441, 255] width 18 height 18
click at [441, 322] on icon at bounding box center [441, 323] width 18 height 18
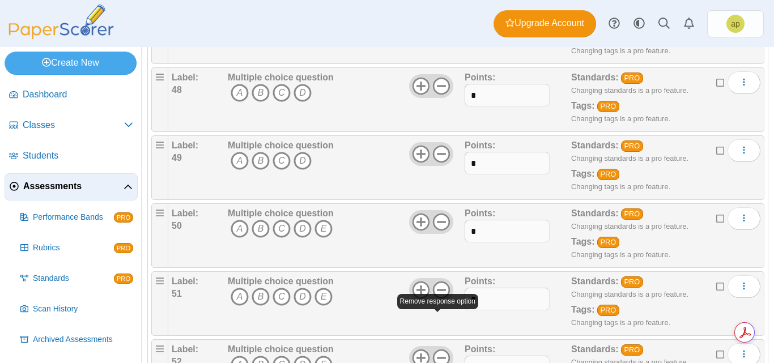
scroll to position [3342, 0]
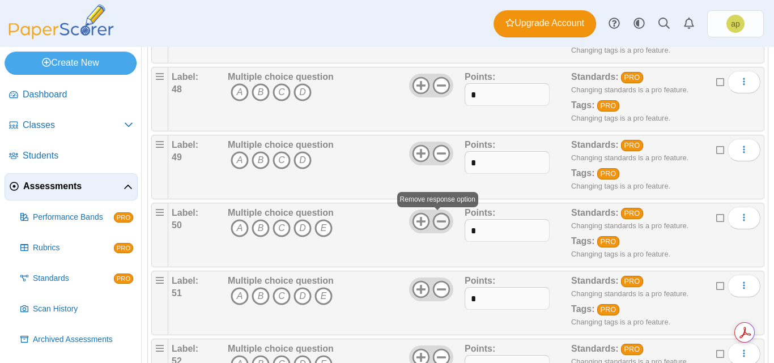
click at [436, 221] on use at bounding box center [442, 222] width 18 height 18
click at [439, 286] on icon at bounding box center [441, 289] width 18 height 18
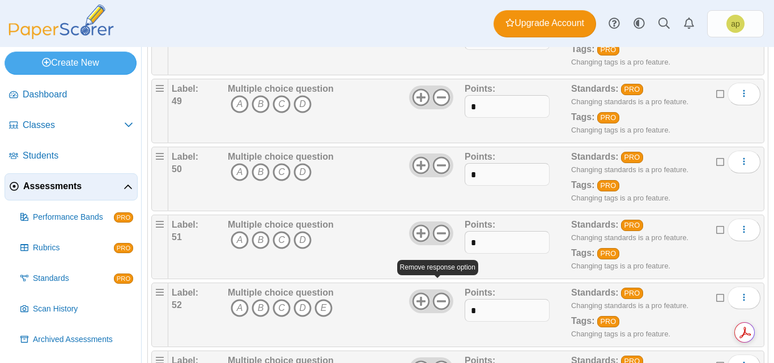
scroll to position [3512, 0]
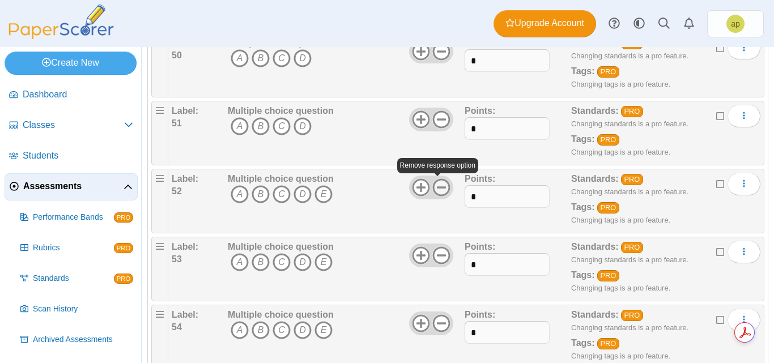
click at [440, 189] on icon at bounding box center [441, 187] width 18 height 18
click at [438, 260] on icon at bounding box center [441, 255] width 18 height 18
click at [437, 321] on icon at bounding box center [441, 323] width 18 height 18
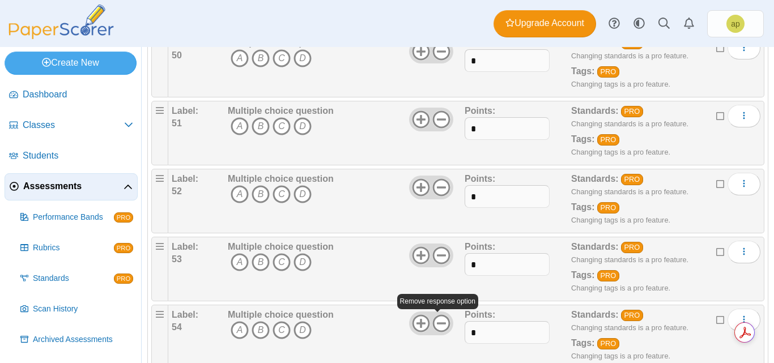
scroll to position [3739, 0]
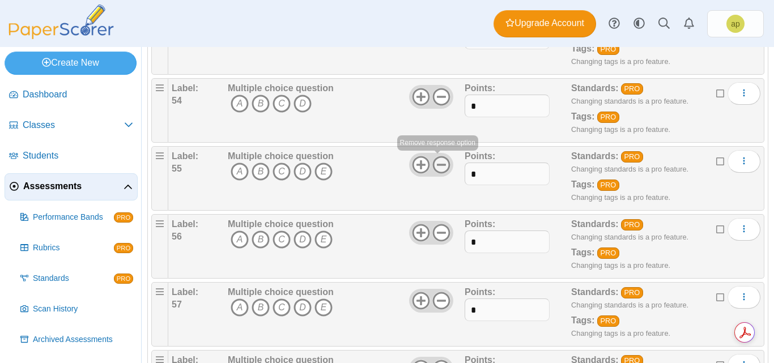
click at [436, 167] on icon at bounding box center [441, 165] width 18 height 18
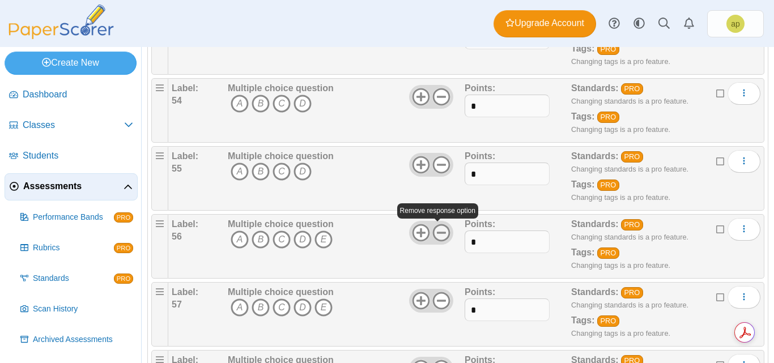
click at [437, 237] on icon at bounding box center [441, 233] width 18 height 18
click at [437, 300] on use at bounding box center [442, 301] width 18 height 18
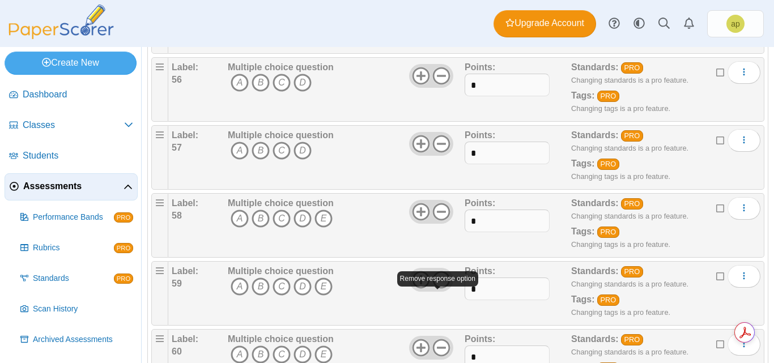
scroll to position [3909, 0]
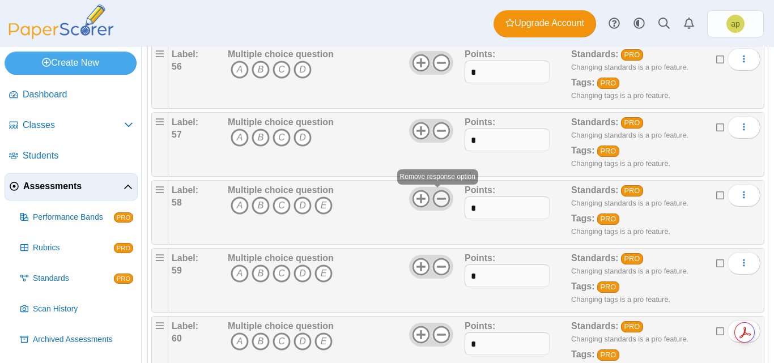
click at [441, 198] on use at bounding box center [442, 199] width 18 height 18
click at [441, 266] on use at bounding box center [442, 267] width 18 height 18
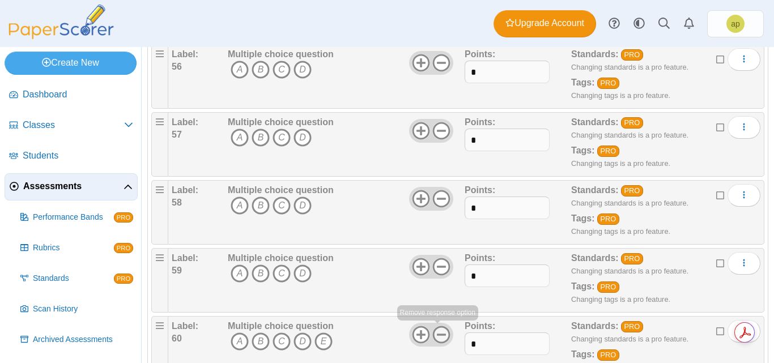
click at [438, 336] on icon at bounding box center [441, 335] width 18 height 18
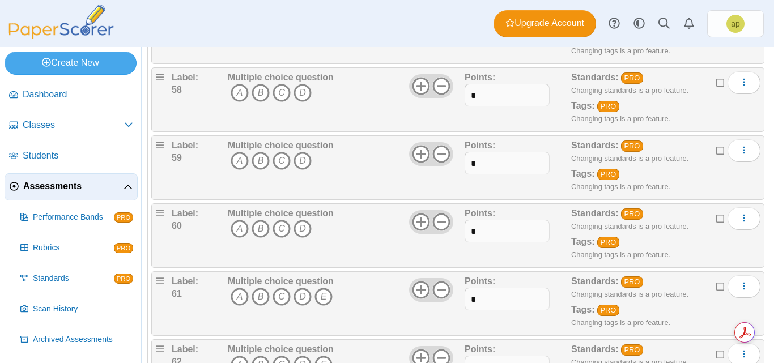
scroll to position [4022, 0]
click at [444, 292] on icon at bounding box center [441, 289] width 18 height 18
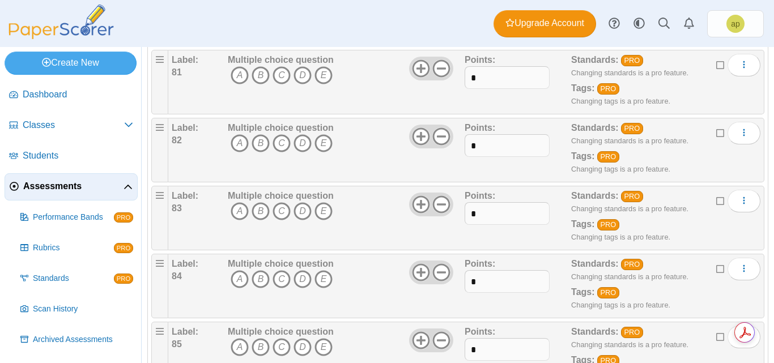
scroll to position [5652, 0]
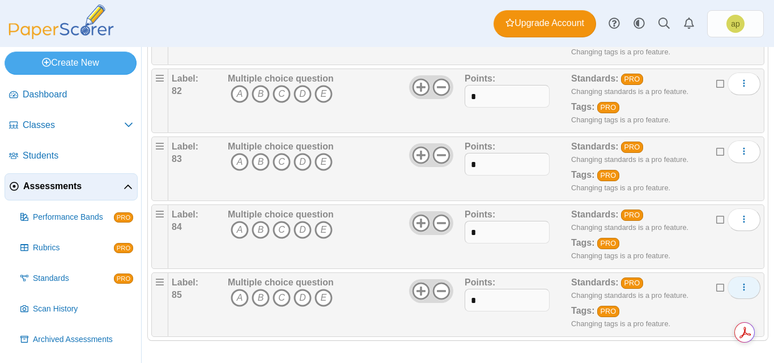
click at [740, 289] on button "More options" at bounding box center [743, 287] width 33 height 23
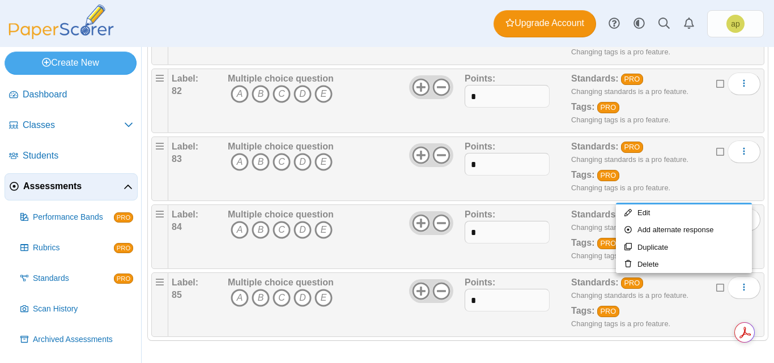
click at [716, 288] on icon at bounding box center [720, 287] width 9 height 8
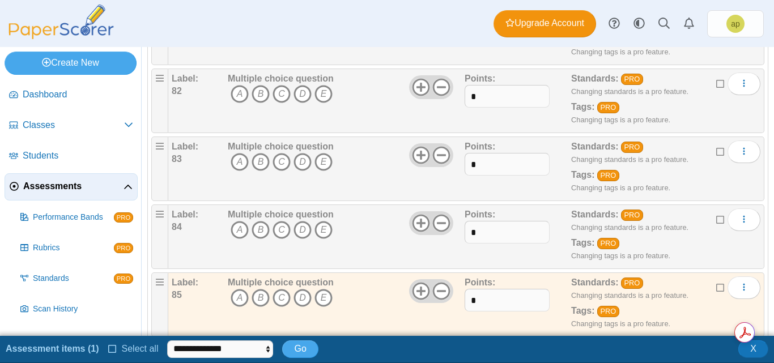
click at [716, 218] on icon at bounding box center [720, 219] width 9 height 8
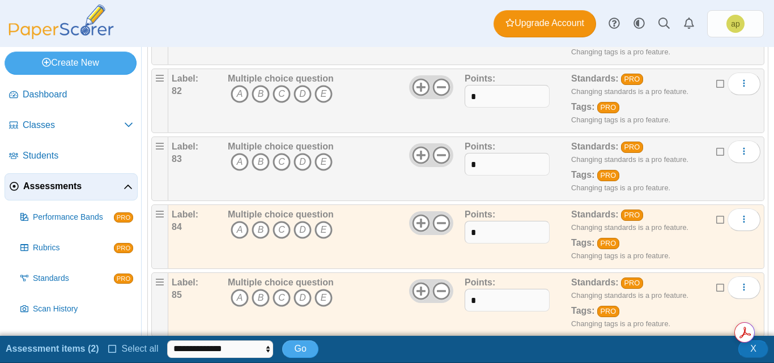
click at [716, 150] on icon at bounding box center [720, 151] width 9 height 8
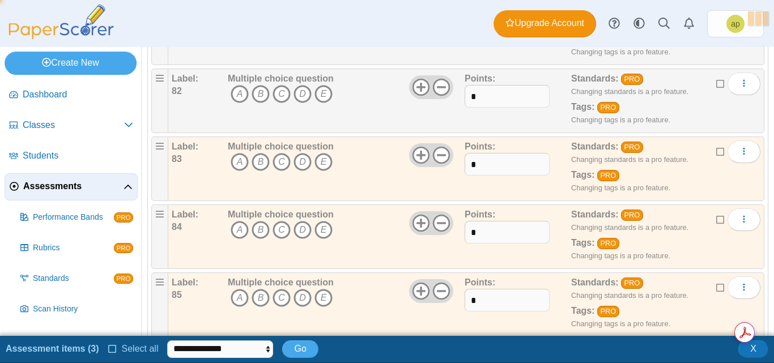
click at [716, 84] on icon at bounding box center [720, 83] width 9 height 8
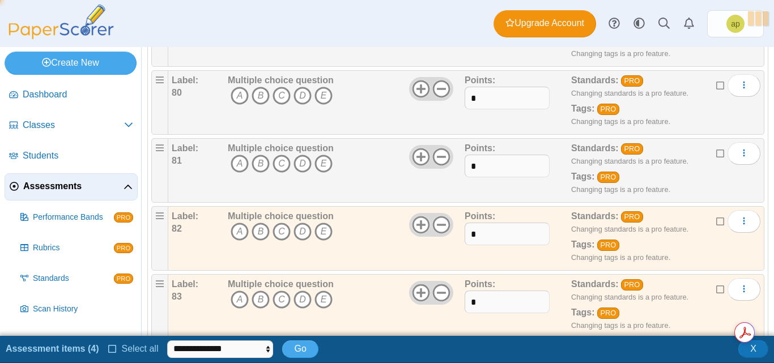
scroll to position [5482, 0]
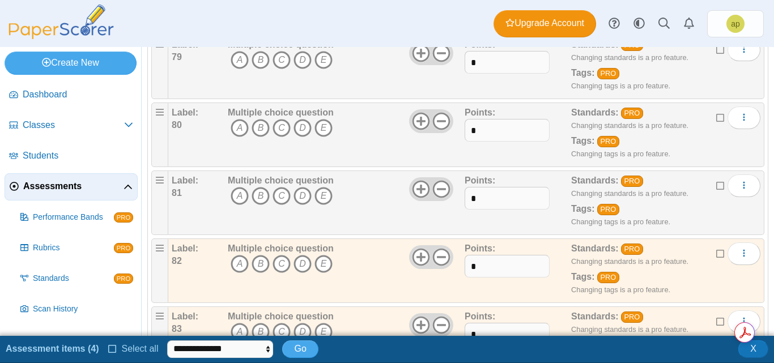
click at [716, 183] on icon at bounding box center [720, 185] width 9 height 8
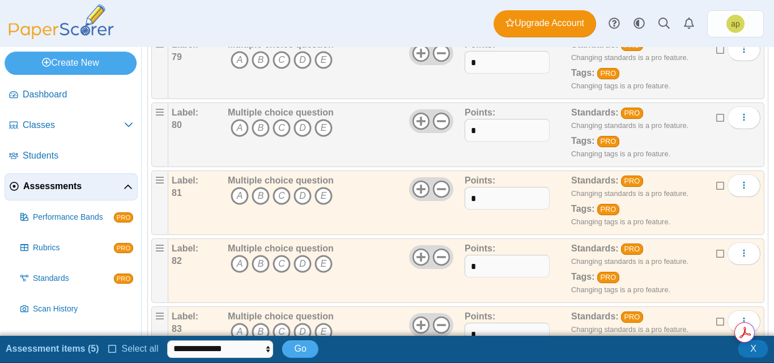
click at [716, 116] on icon at bounding box center [720, 117] width 9 height 8
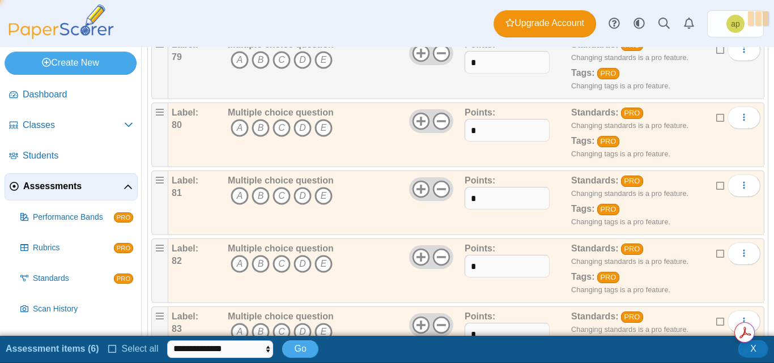
click at [716, 52] on icon at bounding box center [720, 49] width 9 height 8
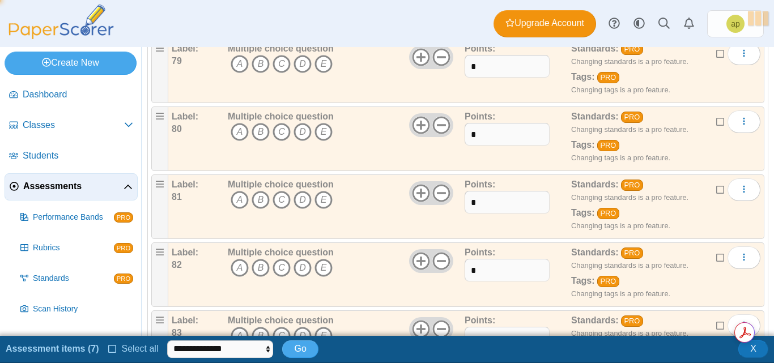
scroll to position [5365, 0]
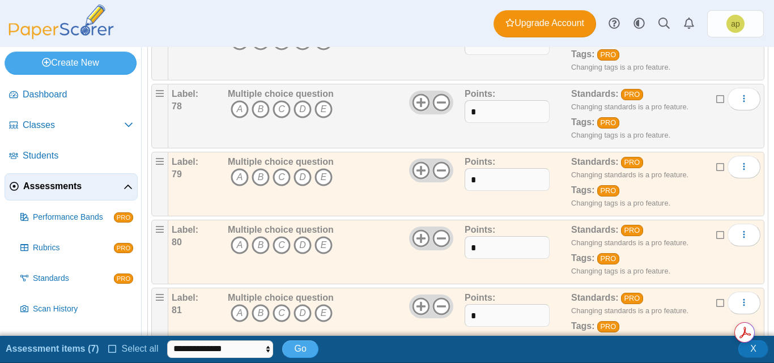
click at [716, 96] on icon at bounding box center [720, 98] width 9 height 8
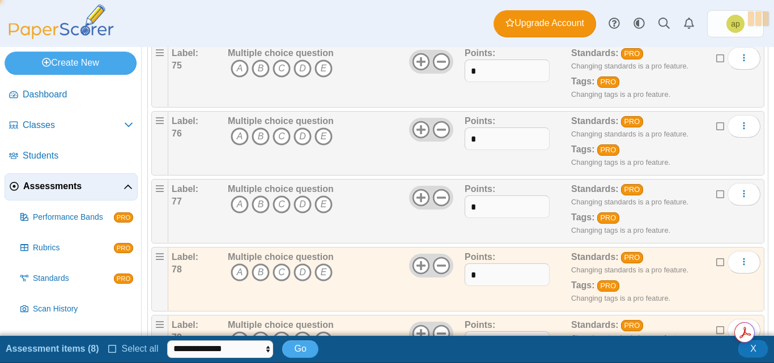
scroll to position [5195, 0]
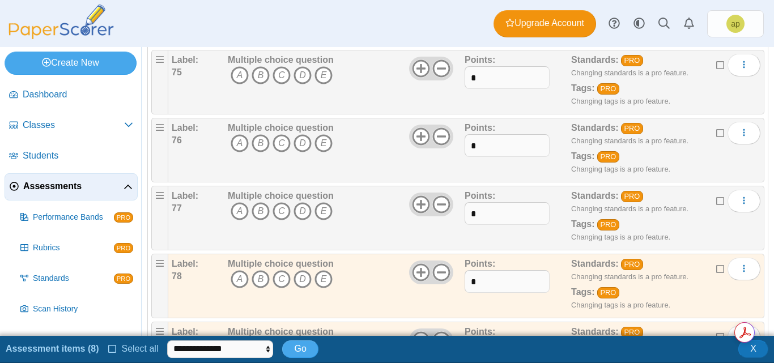
click at [716, 201] on icon at bounding box center [720, 200] width 9 height 8
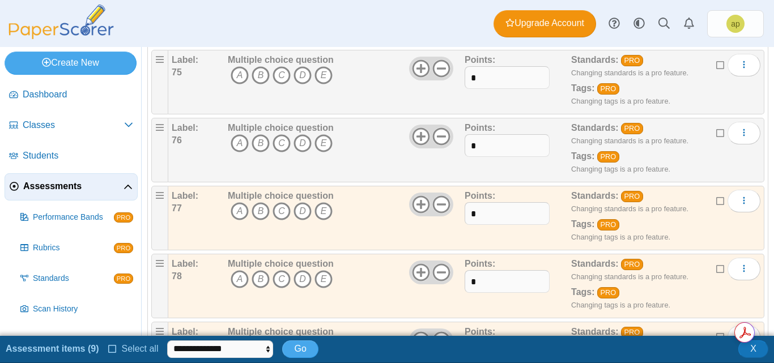
click at [716, 133] on icon at bounding box center [720, 132] width 9 height 8
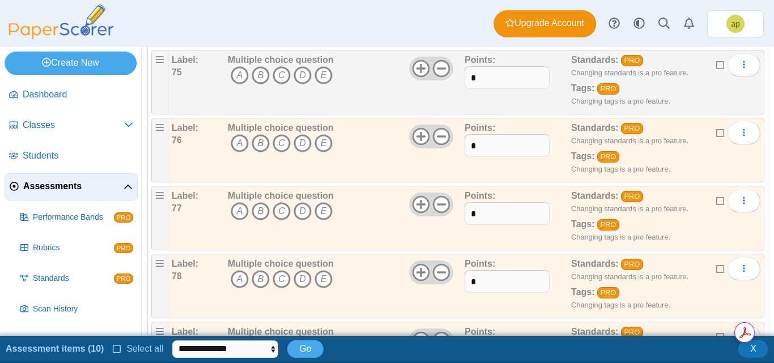
click at [716, 61] on icon at bounding box center [720, 64] width 9 height 8
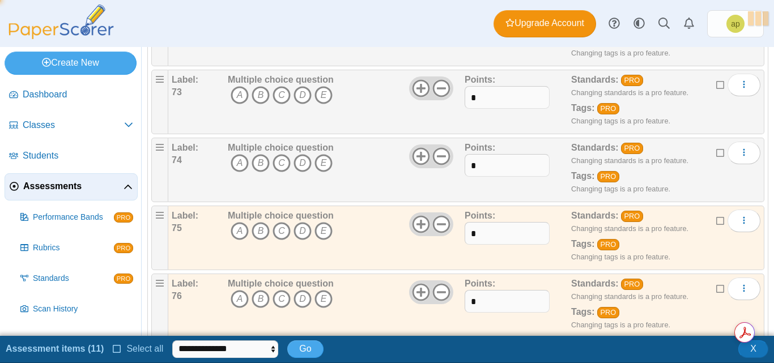
scroll to position [5025, 0]
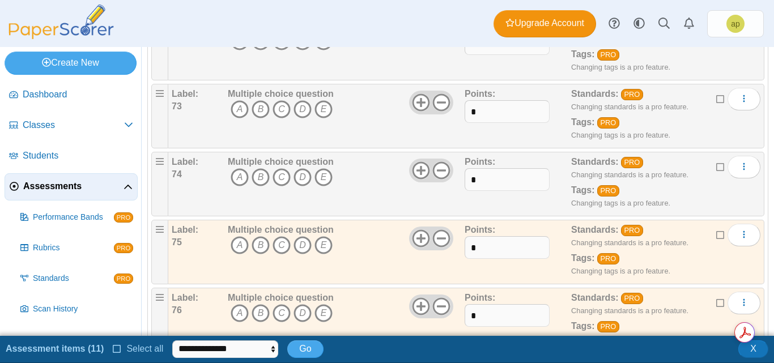
click at [716, 165] on icon at bounding box center [720, 166] width 9 height 8
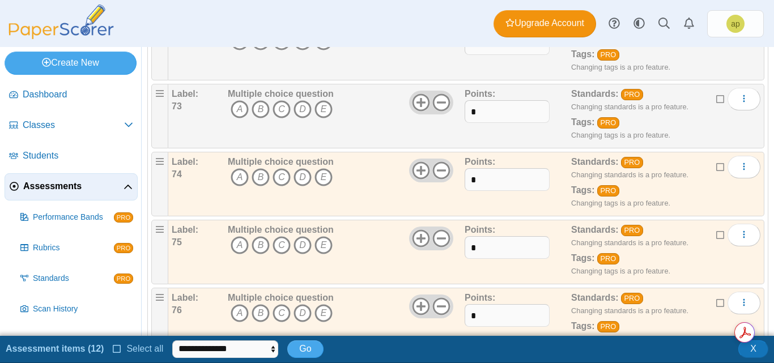
click at [716, 100] on icon at bounding box center [720, 98] width 9 height 8
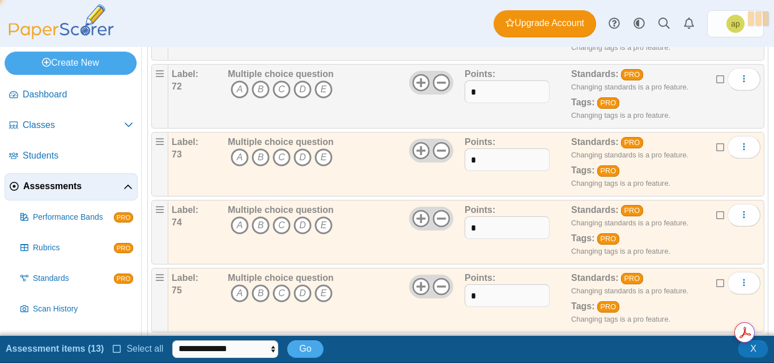
scroll to position [4911, 0]
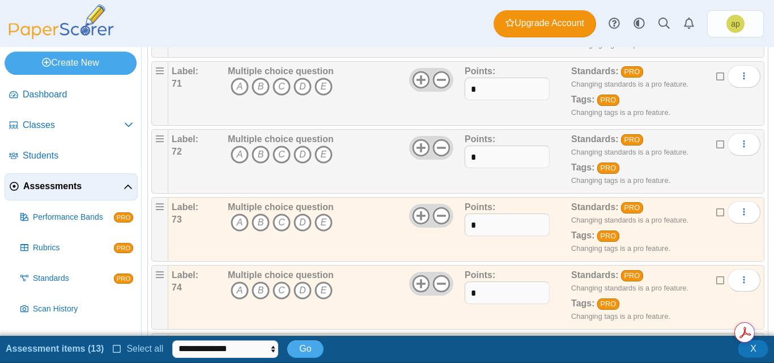
click at [716, 145] on icon at bounding box center [720, 143] width 9 height 8
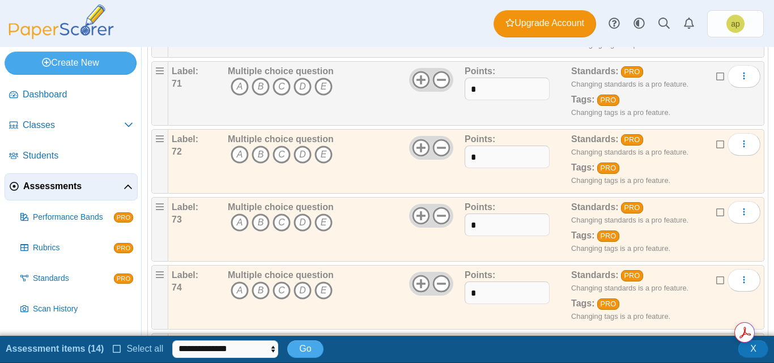
click at [716, 77] on icon at bounding box center [720, 75] width 9 height 8
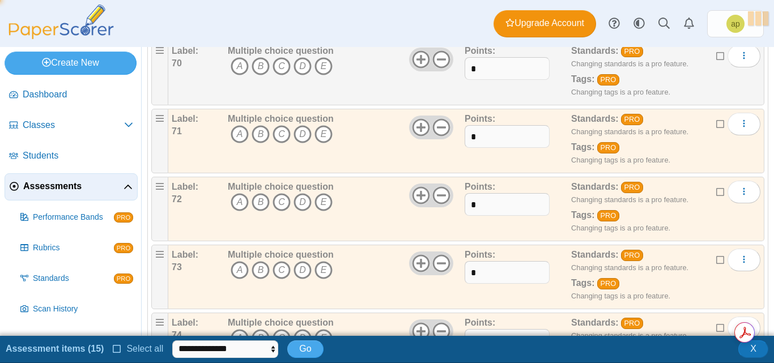
scroll to position [4798, 0]
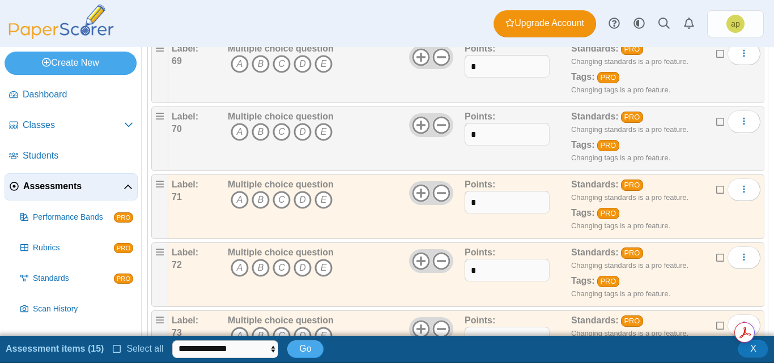
click at [716, 118] on icon at bounding box center [720, 121] width 9 height 8
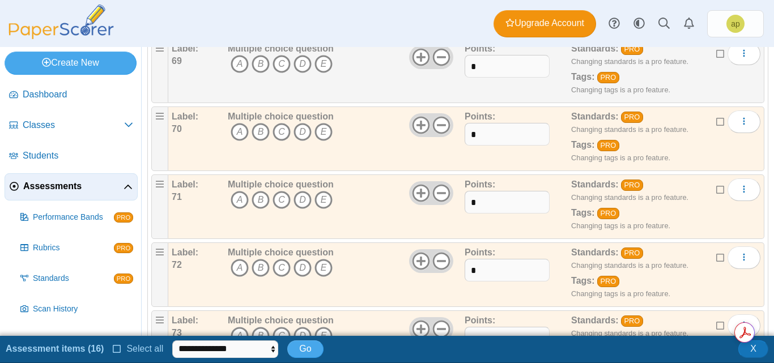
click at [716, 55] on icon at bounding box center [720, 53] width 9 height 8
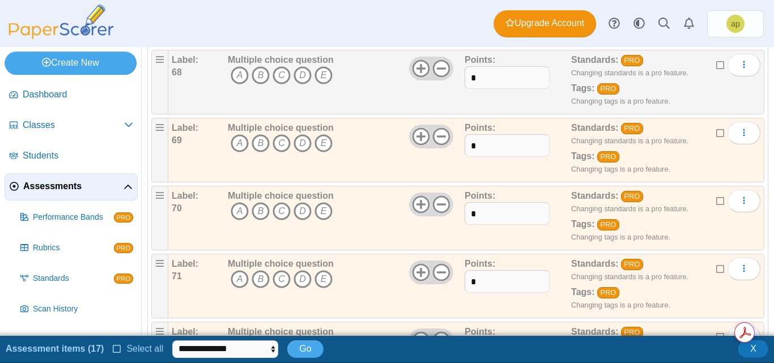
scroll to position [4685, 0]
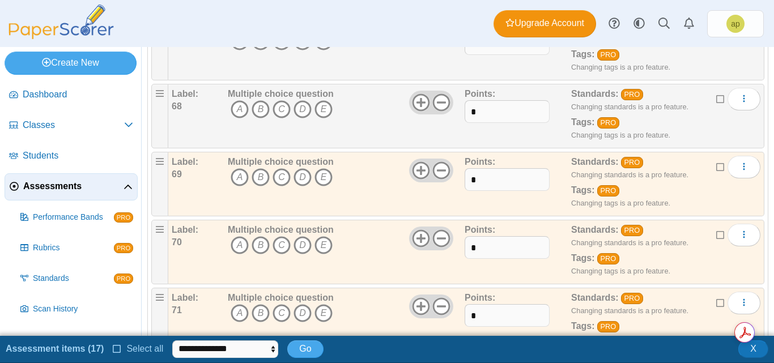
click at [716, 99] on icon at bounding box center [720, 98] width 9 height 8
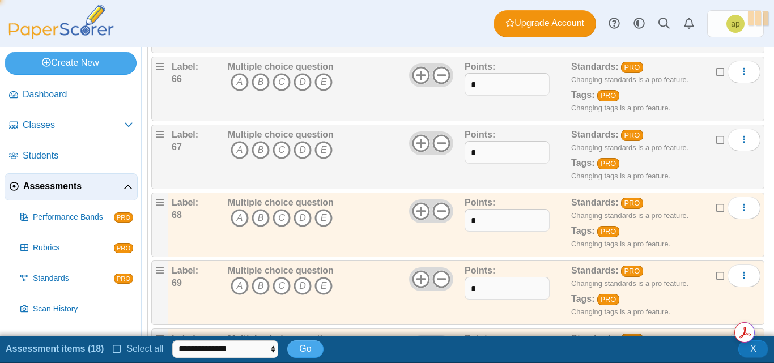
scroll to position [4571, 0]
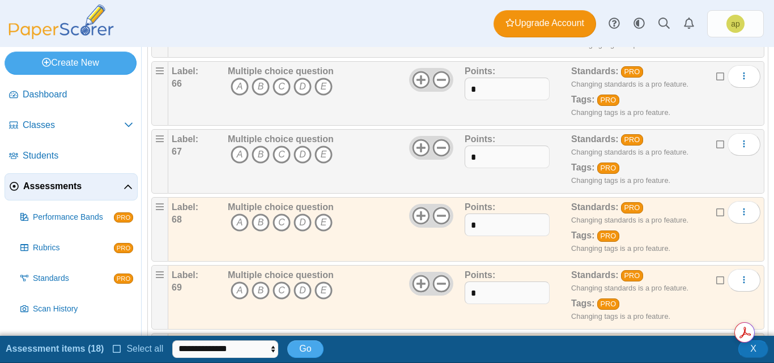
click at [716, 142] on icon at bounding box center [720, 143] width 9 height 8
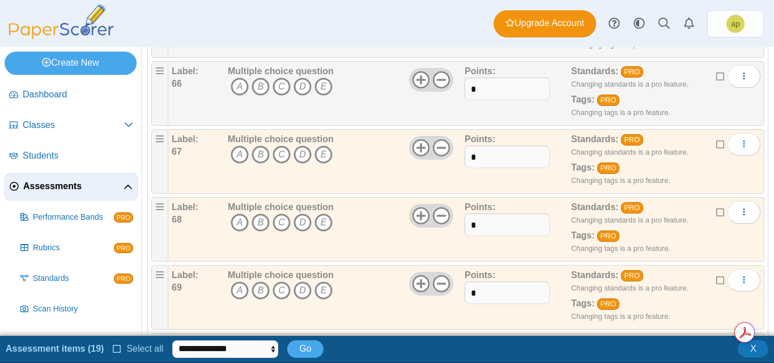
click at [716, 78] on icon at bounding box center [720, 75] width 9 height 8
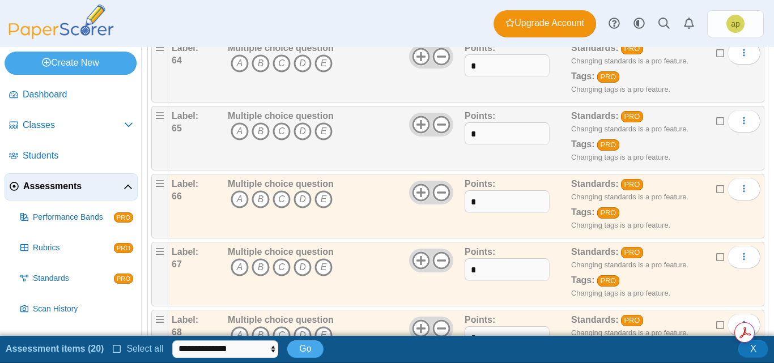
scroll to position [4458, 0]
click at [716, 121] on icon at bounding box center [720, 121] width 9 height 8
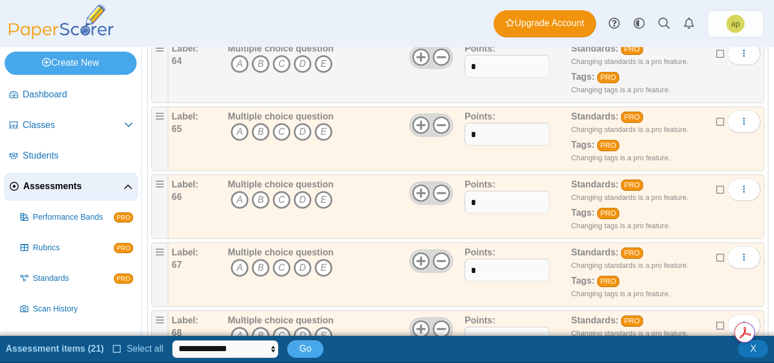
click at [716, 53] on icon at bounding box center [720, 53] width 9 height 8
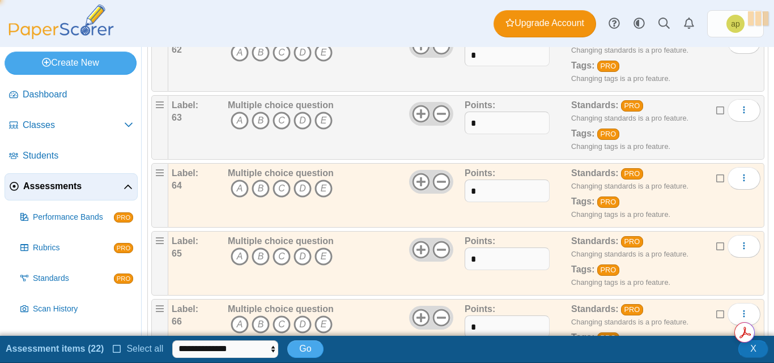
scroll to position [4288, 0]
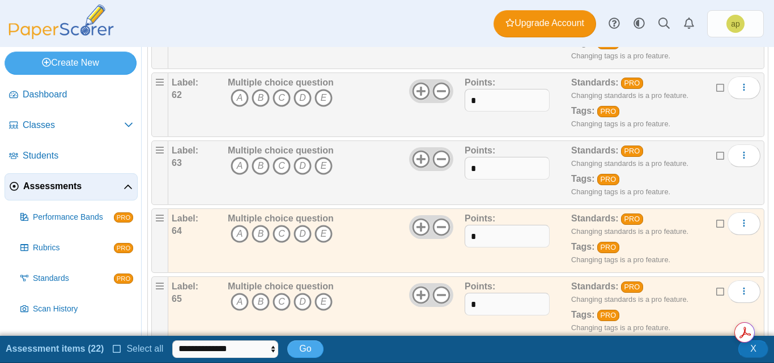
click at [716, 155] on icon at bounding box center [720, 155] width 9 height 8
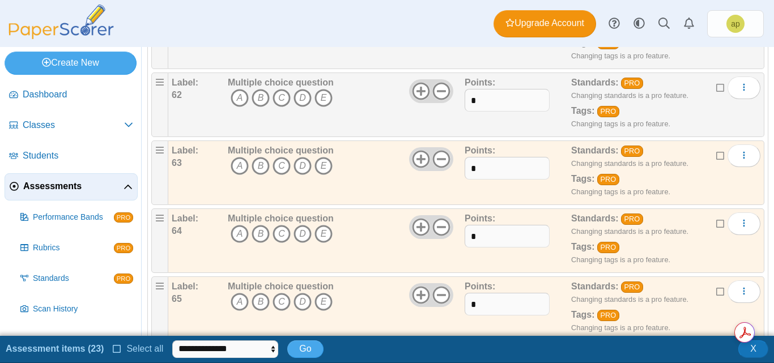
click at [716, 90] on icon at bounding box center [720, 87] width 9 height 8
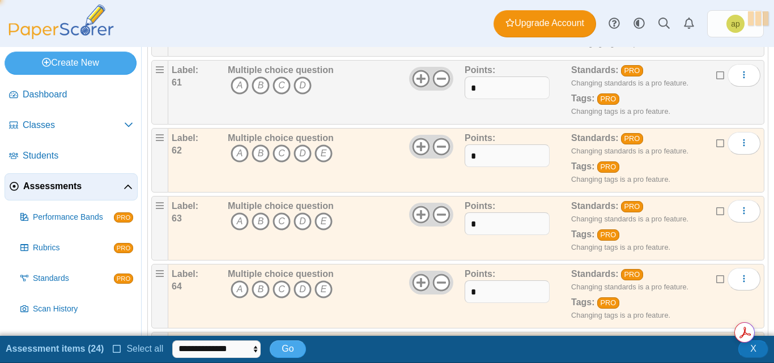
scroll to position [4175, 0]
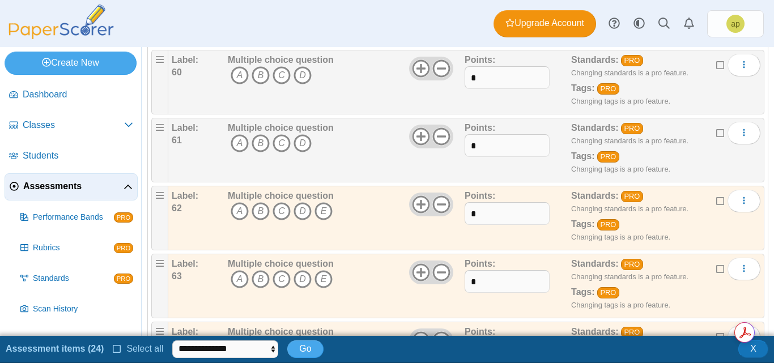
click at [716, 131] on icon at bounding box center [720, 132] width 9 height 8
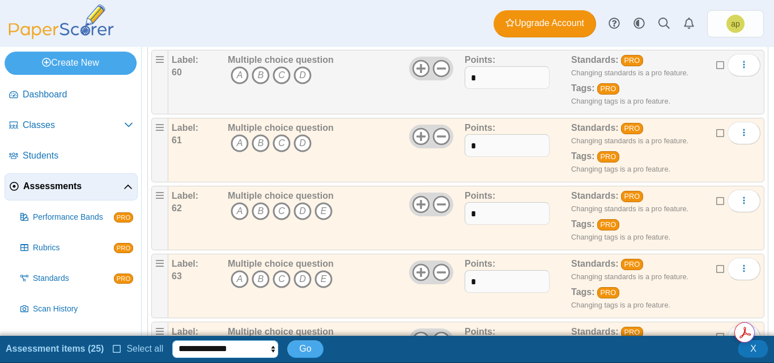
click at [269, 349] on select "**********" at bounding box center [225, 348] width 106 height 17
select select "******"
click at [172, 340] on select "**********" at bounding box center [225, 348] width 106 height 17
click at [299, 352] on span "Go" at bounding box center [305, 349] width 12 height 10
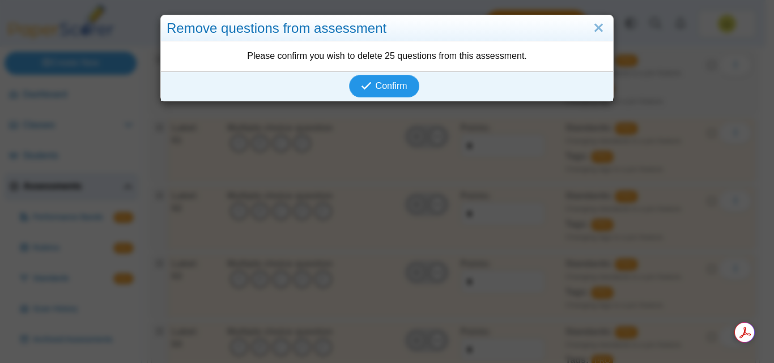
click at [383, 87] on span "Confirm" at bounding box center [392, 86] width 32 height 10
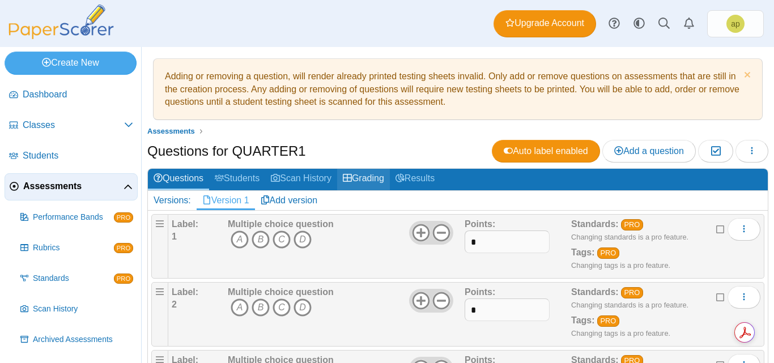
click at [366, 184] on link "Grading" at bounding box center [363, 179] width 53 height 21
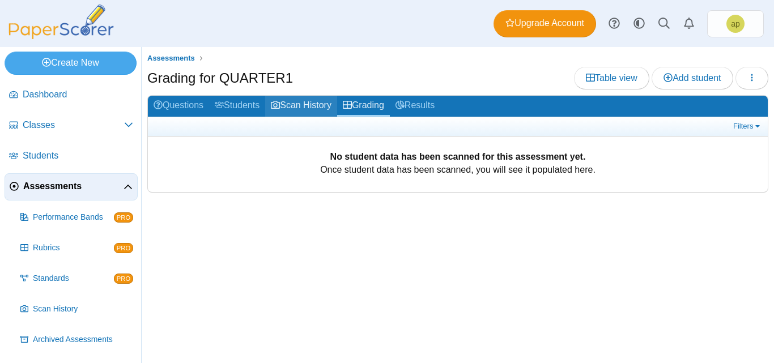
click at [292, 111] on link "Scan History" at bounding box center [301, 106] width 72 height 21
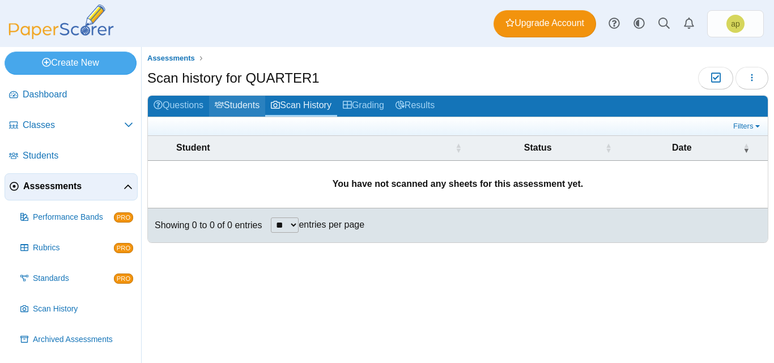
click at [248, 107] on link "Students" at bounding box center [237, 106] width 56 height 21
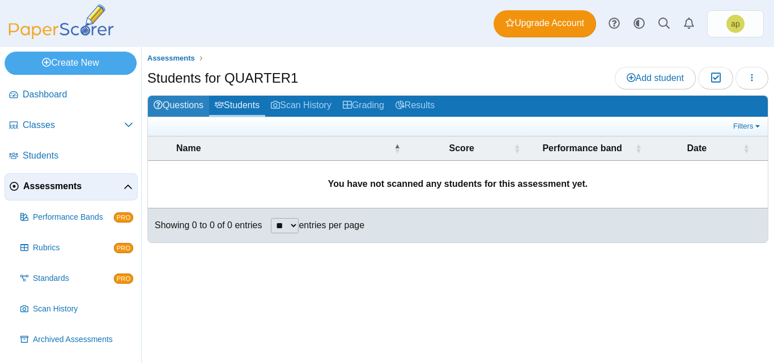
click at [189, 108] on link "Questions" at bounding box center [178, 106] width 61 height 21
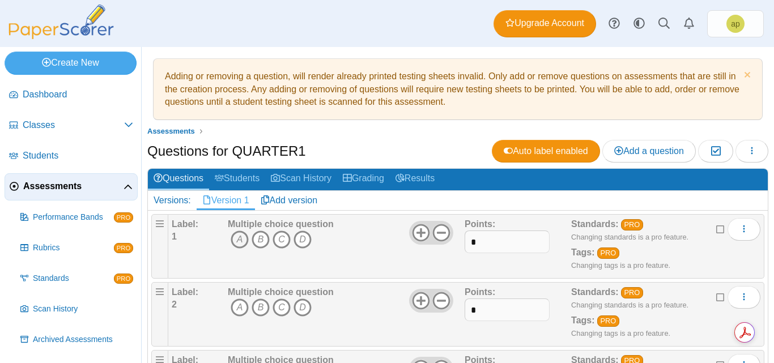
click at [241, 241] on icon "A" at bounding box center [240, 240] width 18 height 18
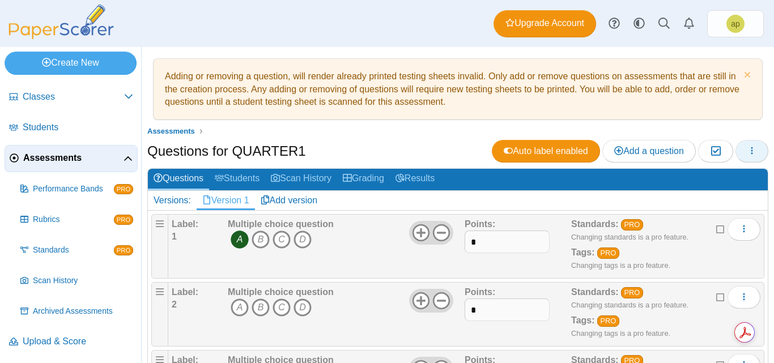
click at [749, 155] on button "button" at bounding box center [751, 151] width 33 height 23
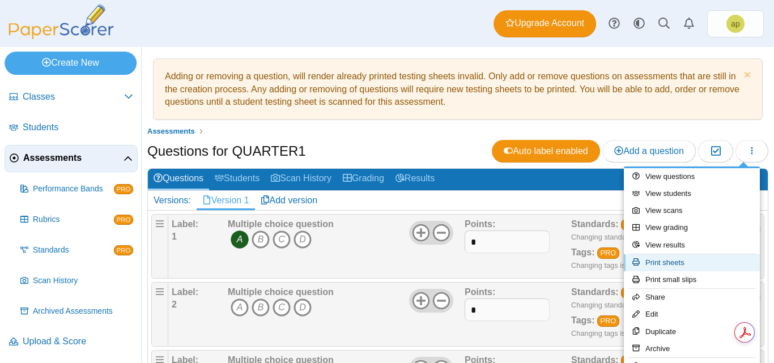
click at [708, 263] on link "Print sheets" at bounding box center [692, 262] width 136 height 17
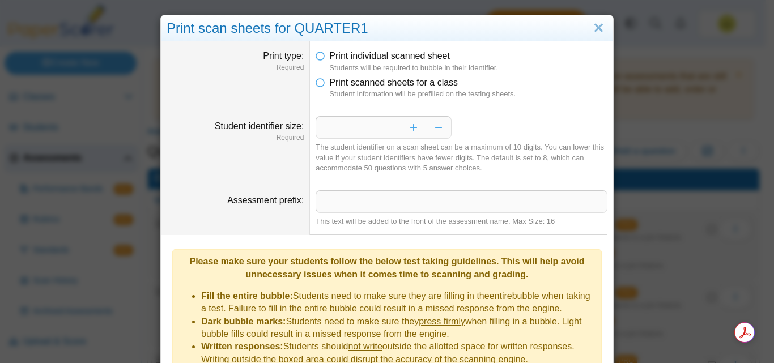
click at [321, 84] on li "Print scanned sheets for a class Student information will be prefilled on the t…" at bounding box center [462, 87] width 292 height 23
click at [318, 82] on icon at bounding box center [320, 80] width 9 height 8
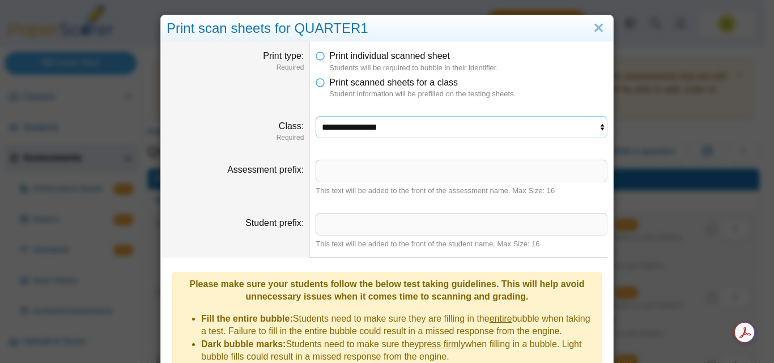
click at [597, 127] on select "**********" at bounding box center [462, 127] width 292 height 22
select select "**********"
click at [316, 116] on select "**********" at bounding box center [462, 127] width 292 height 22
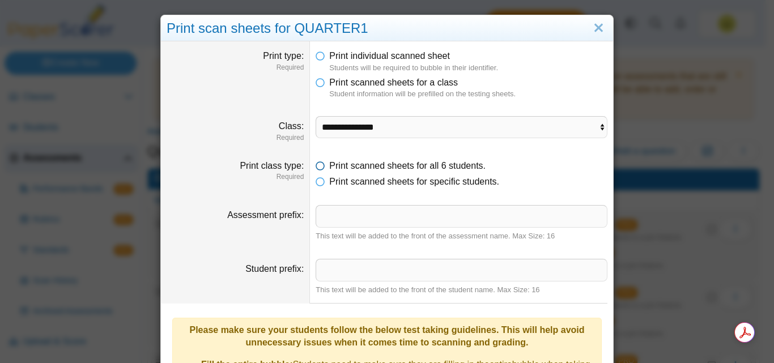
click at [317, 167] on icon at bounding box center [320, 164] width 9 height 8
click at [317, 168] on icon at bounding box center [320, 164] width 9 height 8
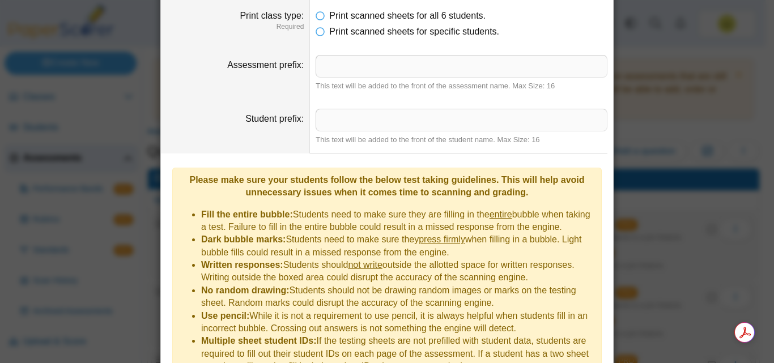
scroll to position [207, 0]
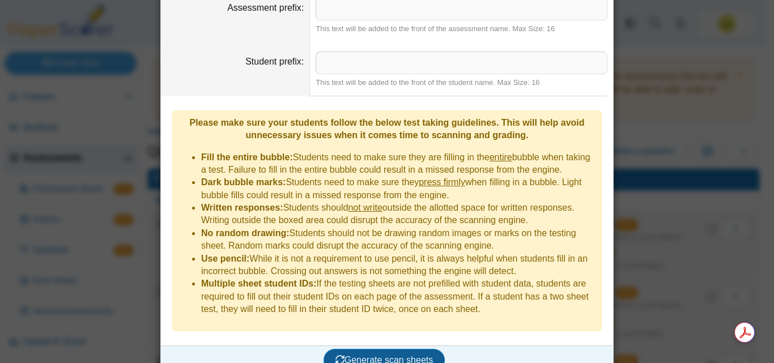
click at [389, 355] on span "Generate scan sheets" at bounding box center [384, 360] width 98 height 10
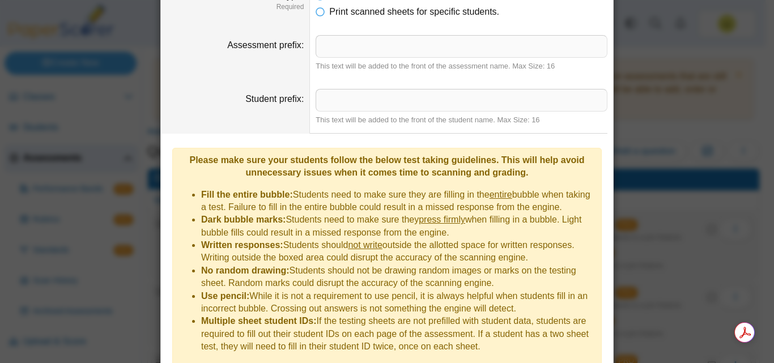
scroll to position [299, 0]
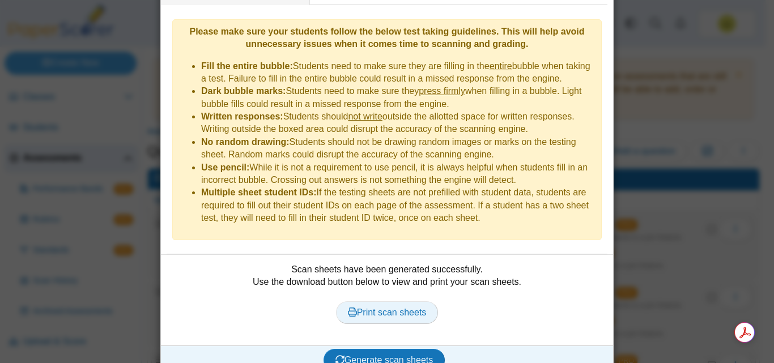
click at [390, 308] on span "Print scan sheets" at bounding box center [387, 313] width 79 height 10
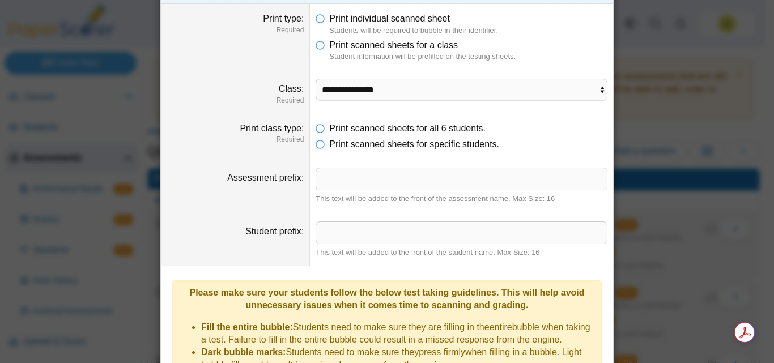
scroll to position [0, 0]
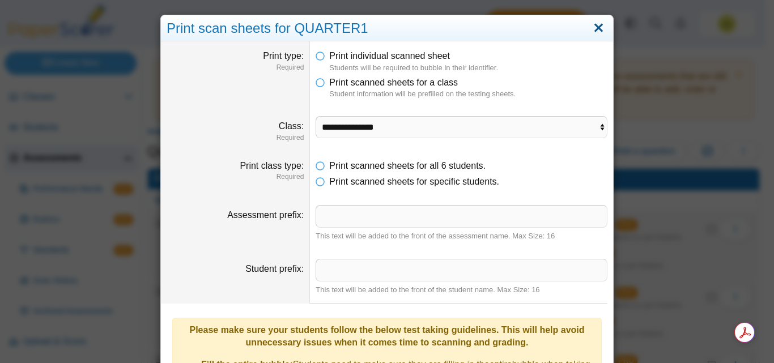
click at [591, 28] on link "Close" at bounding box center [599, 28] width 18 height 19
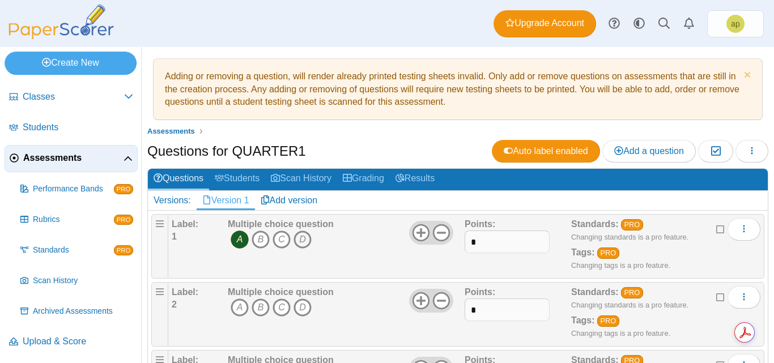
click at [299, 241] on icon "D" at bounding box center [302, 240] width 18 height 18
drag, startPoint x: 237, startPoint y: 238, endPoint x: 238, endPoint y: 245, distance: 6.3
click at [238, 245] on icon "A" at bounding box center [240, 240] width 18 height 18
click at [303, 239] on icon "D" at bounding box center [302, 240] width 18 height 18
click at [453, 128] on ul "Assessments" at bounding box center [457, 131] width 621 height 11
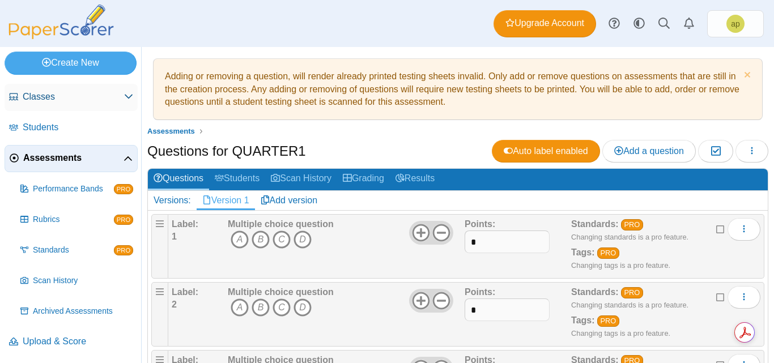
click at [58, 96] on span "Classes" at bounding box center [73, 97] width 101 height 12
